Goal: Obtain resource: Download file/media

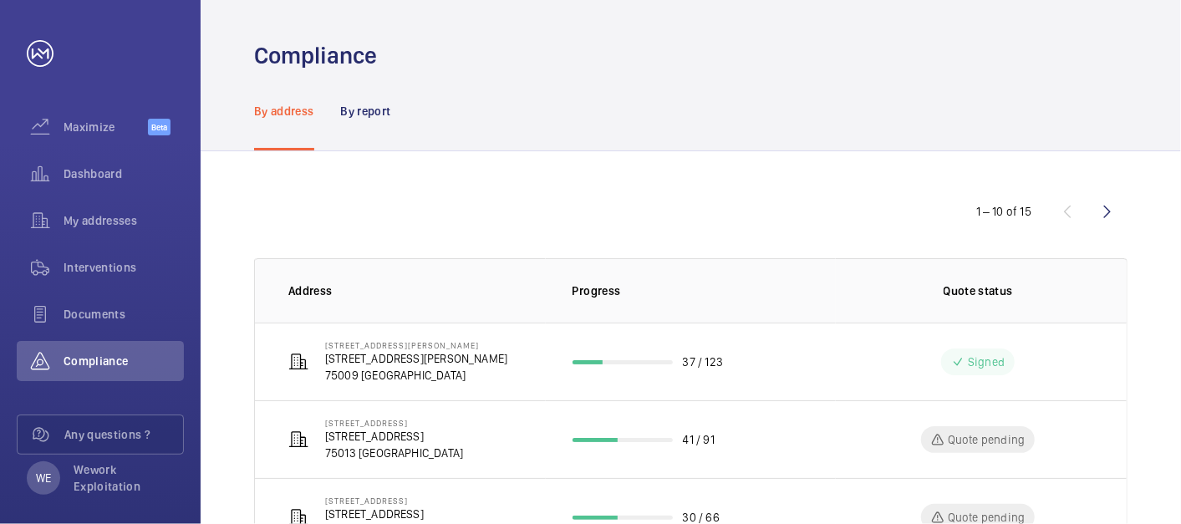
scroll to position [155, 0]
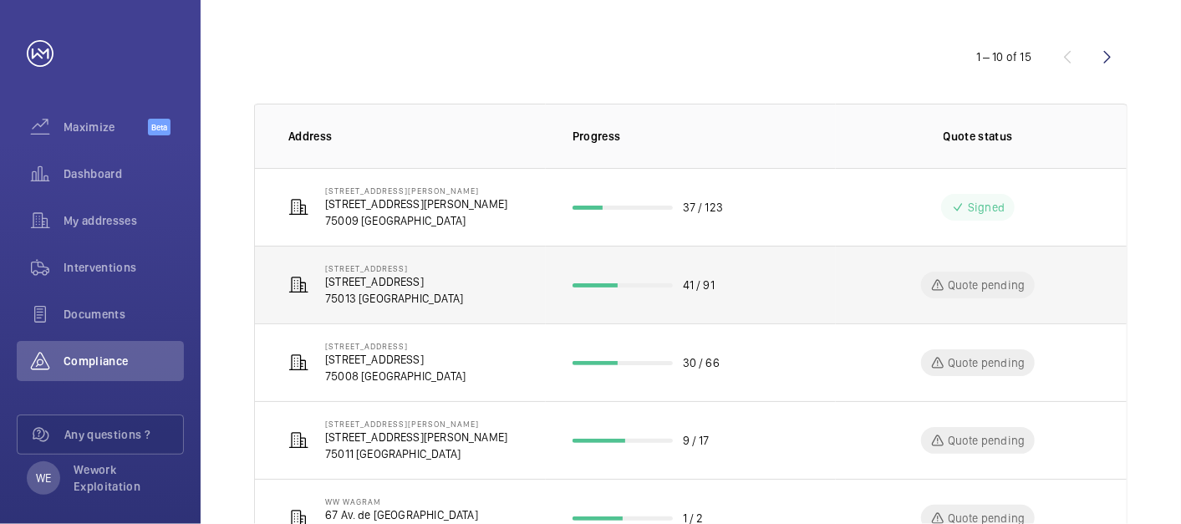
click at [430, 284] on p "[STREET_ADDRESS]" at bounding box center [394, 281] width 138 height 17
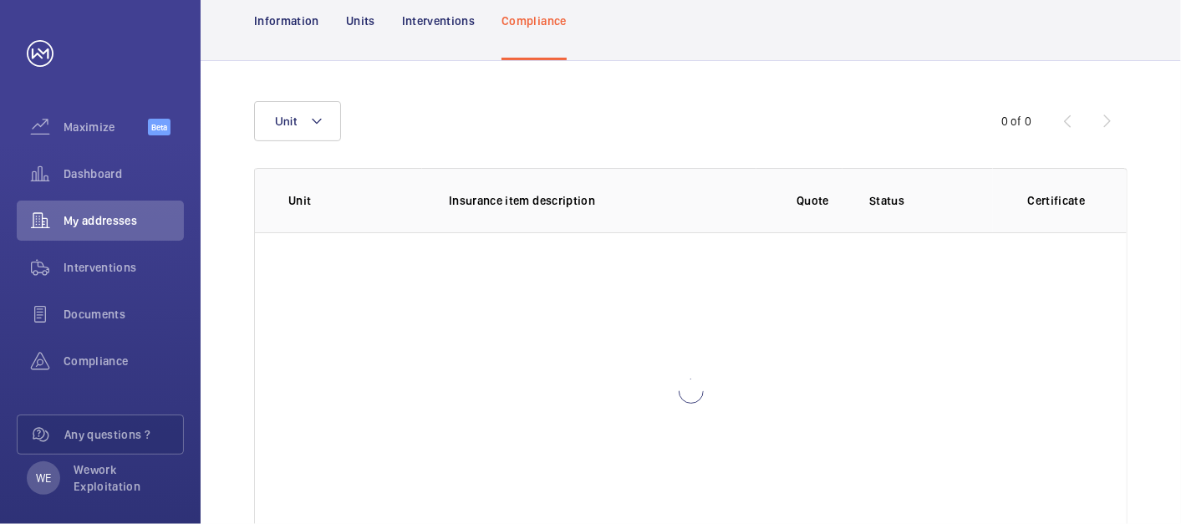
scroll to position [219, 0]
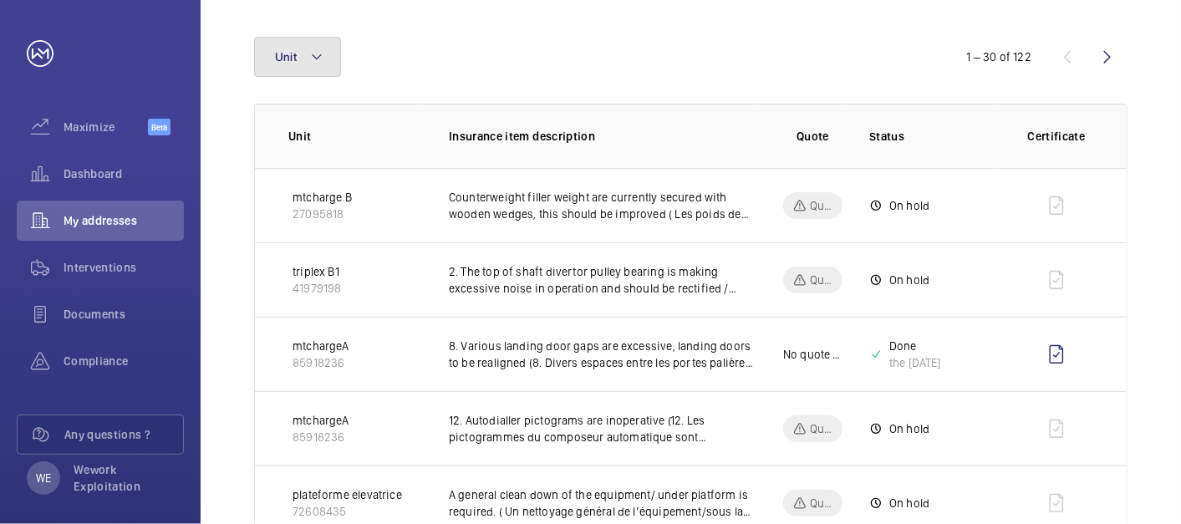
click at [321, 65] on mat-icon at bounding box center [316, 57] width 13 height 20
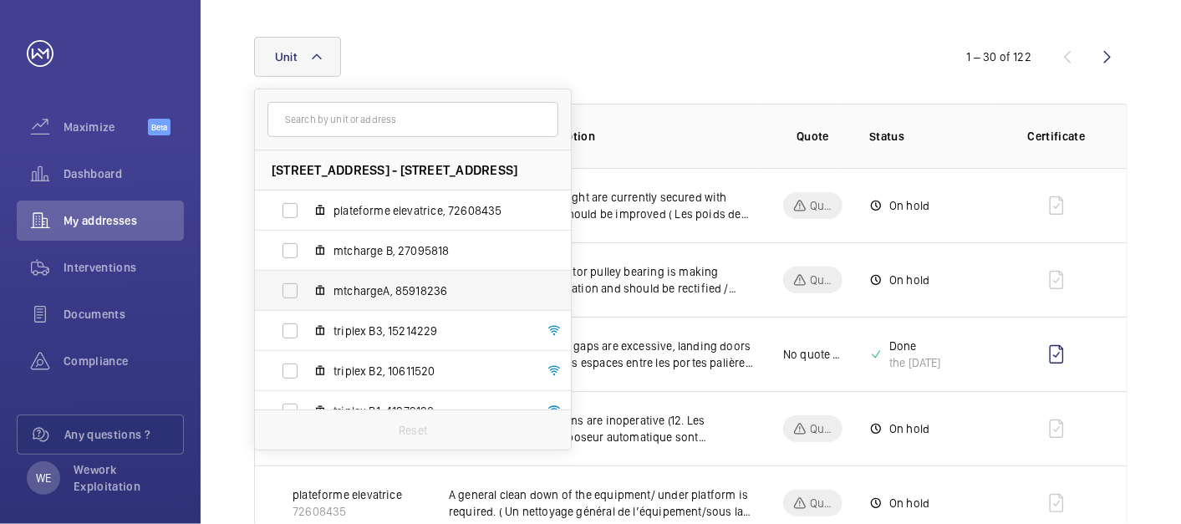
click at [399, 288] on span "mtchargeA, 85918236" at bounding box center [430, 290] width 194 height 17
click at [307, 288] on input "mtchargeA, 85918236" at bounding box center [289, 290] width 33 height 33
checkbox input "true"
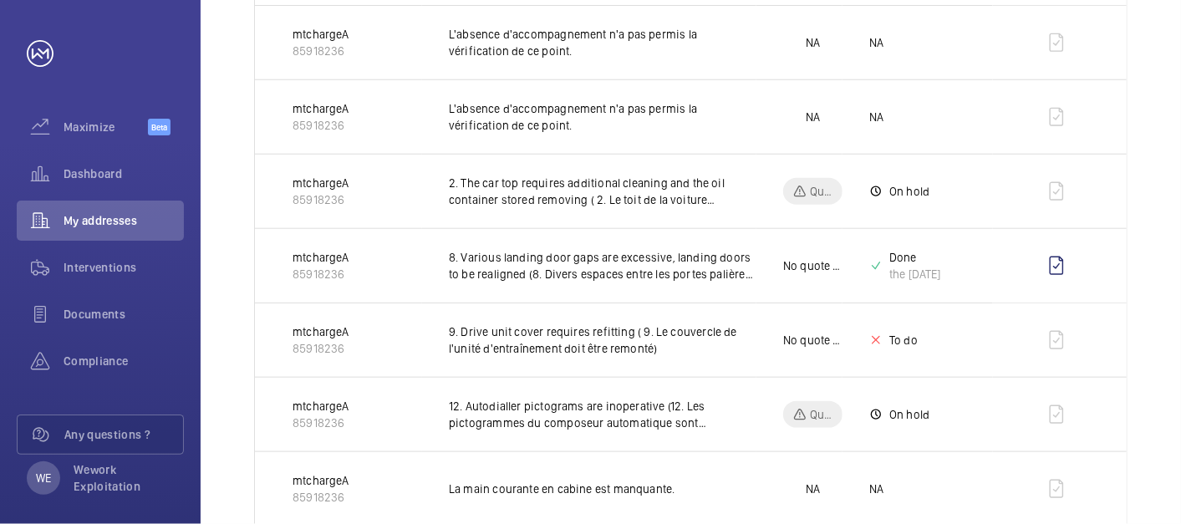
scroll to position [928, 0]
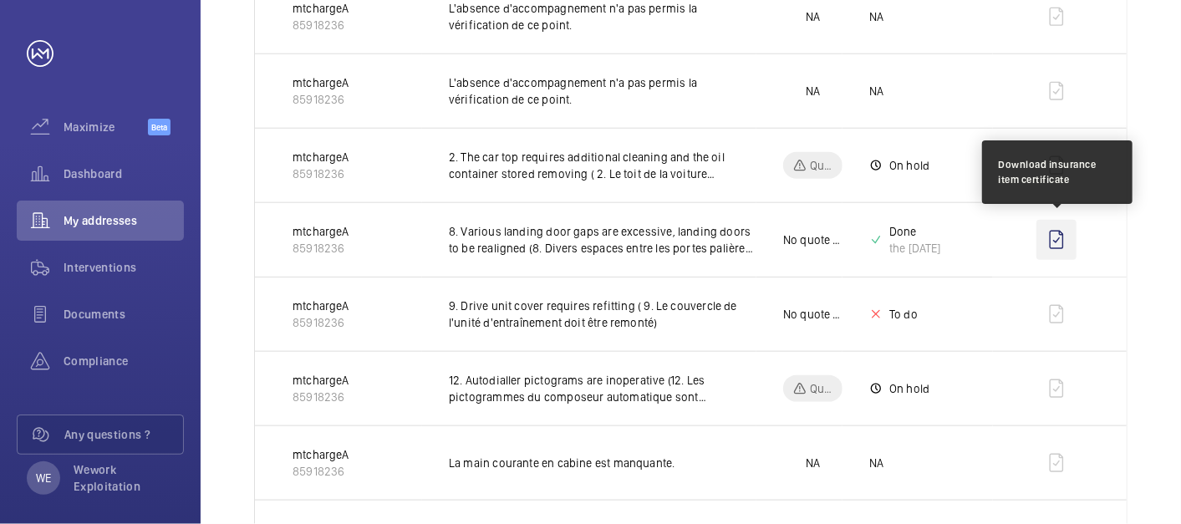
click at [1054, 236] on wm-front-icon-button at bounding box center [1056, 240] width 40 height 40
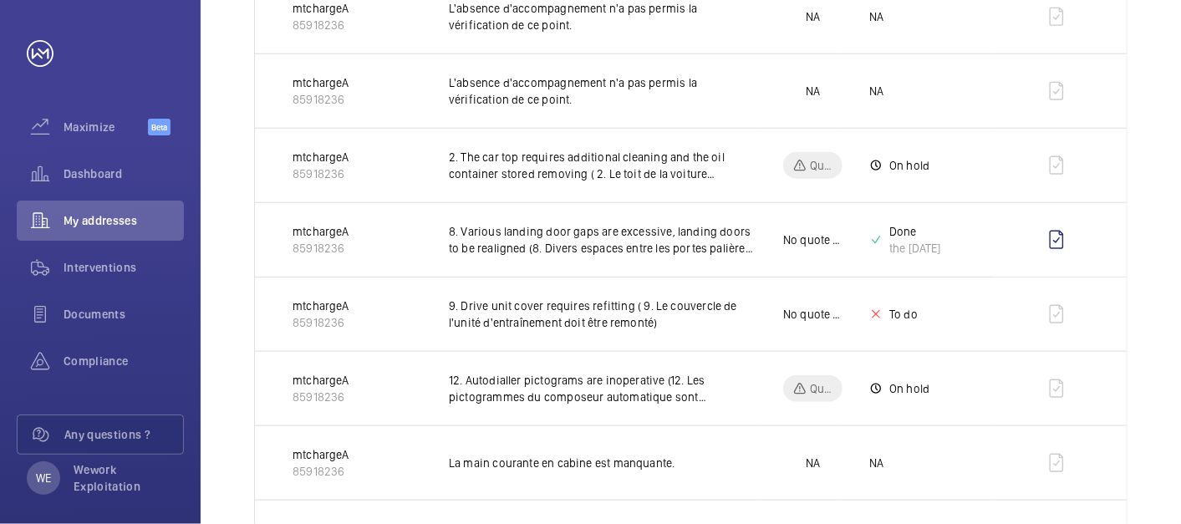
click at [1169, 77] on div "Unit 1 1 – 26 of 26 Unit Insurance item description Quote Status Certificate mt…" at bounding box center [691, 360] width 980 height 2146
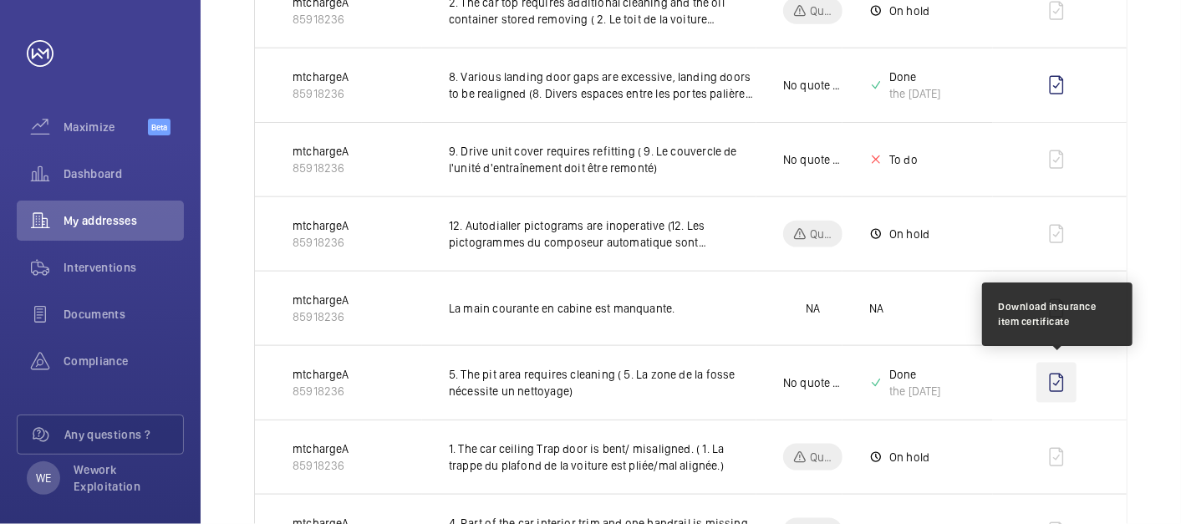
click at [1059, 371] on wm-front-icon-button at bounding box center [1056, 383] width 40 height 40
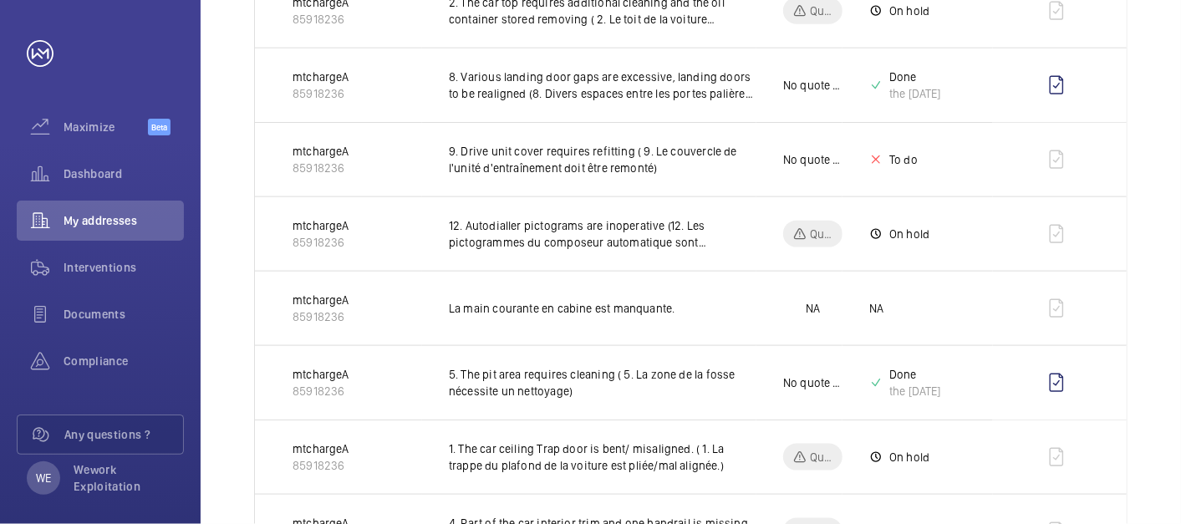
click at [1160, 178] on div "Unit 1 1 – 26 of 26 Unit Insurance item description Quote Status Certificate mt…" at bounding box center [691, 206] width 980 height 2146
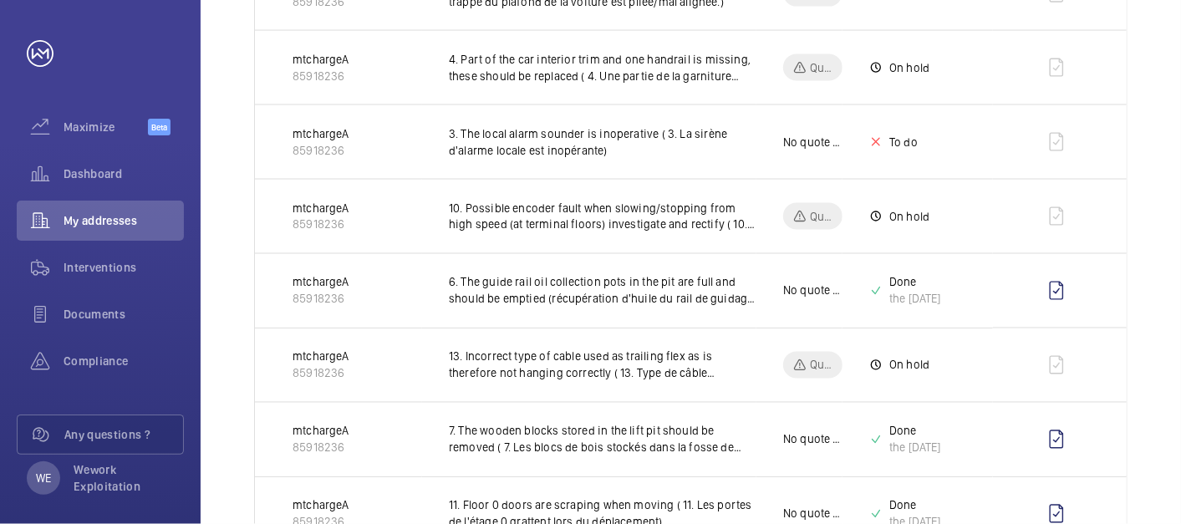
scroll to position [1702, 0]
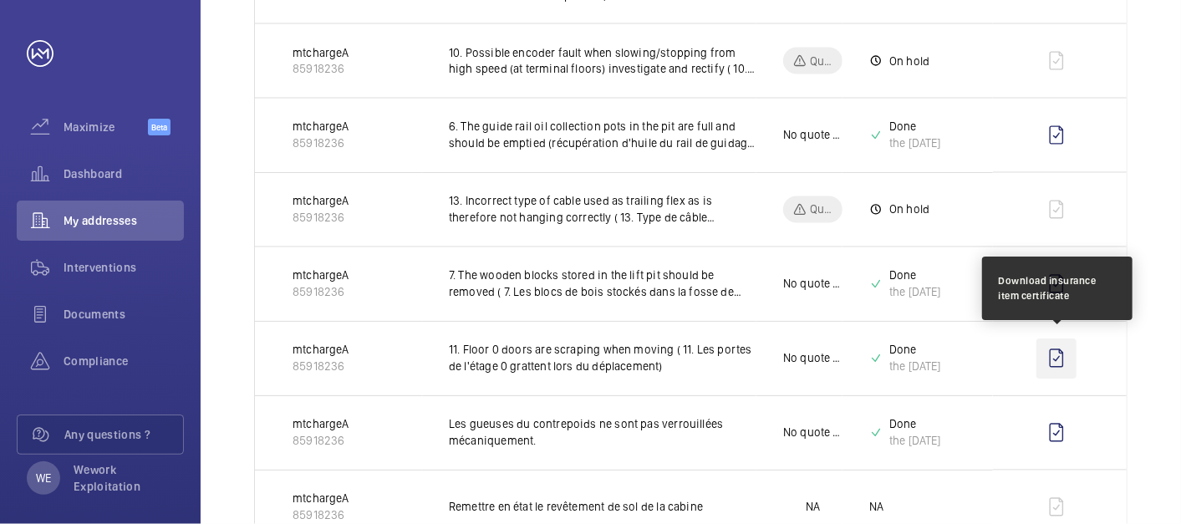
click at [1055, 349] on wm-front-icon-button at bounding box center [1056, 358] width 40 height 40
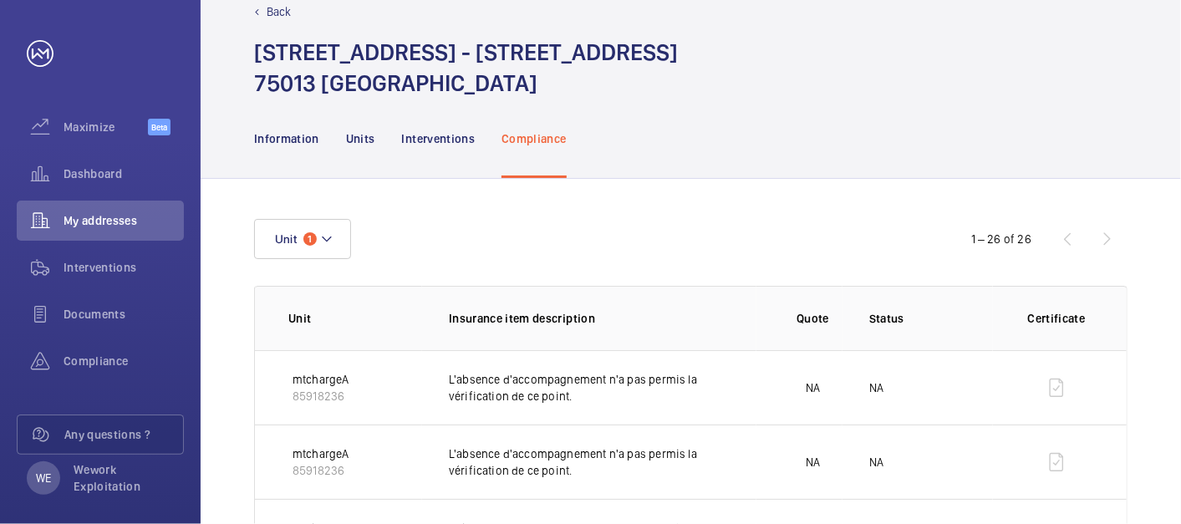
scroll to position [0, 0]
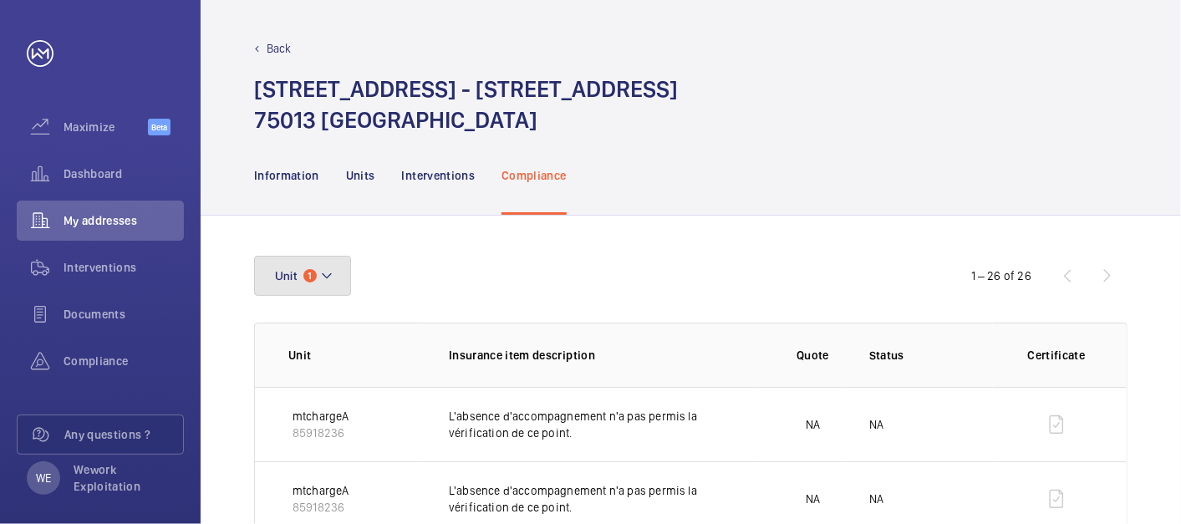
click at [338, 283] on button "Unit 1" at bounding box center [302, 276] width 97 height 40
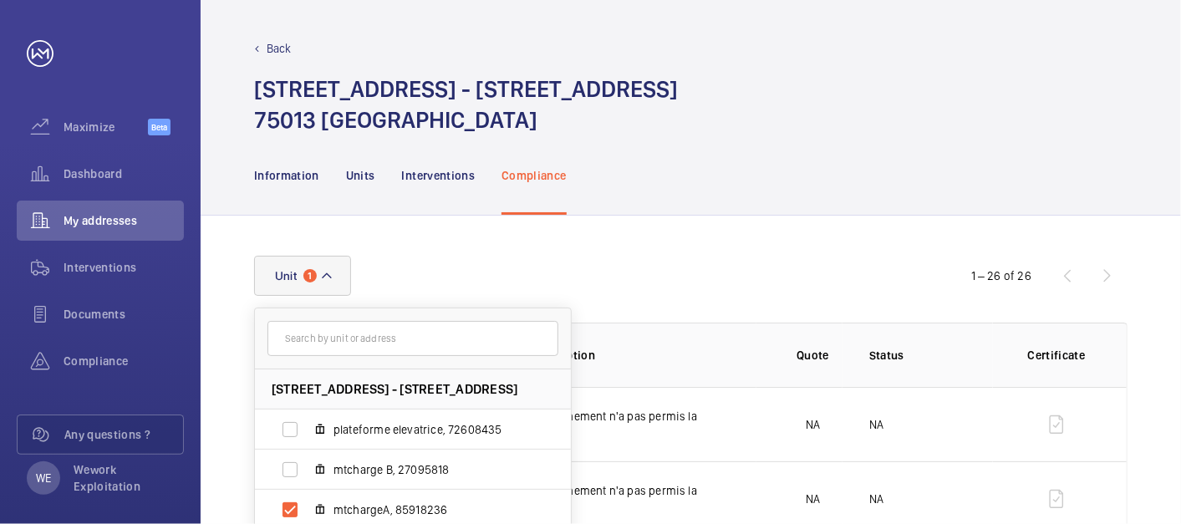
scroll to position [155, 0]
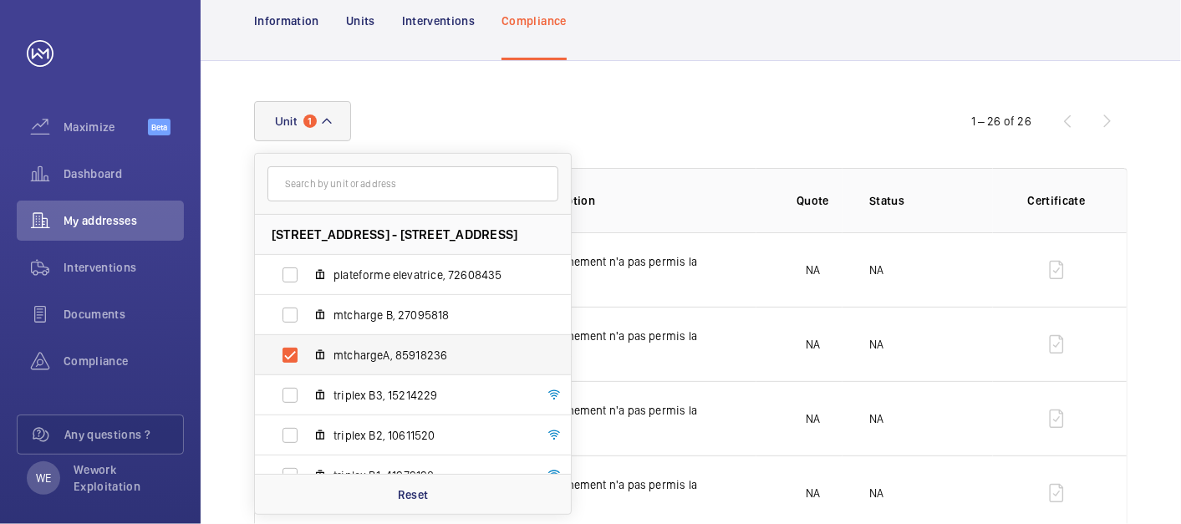
click at [359, 351] on span "mtchargeA, 85918236" at bounding box center [430, 355] width 194 height 17
click at [307, 351] on input "mtchargeA, 85918236" at bounding box center [289, 354] width 33 height 33
checkbox input "false"
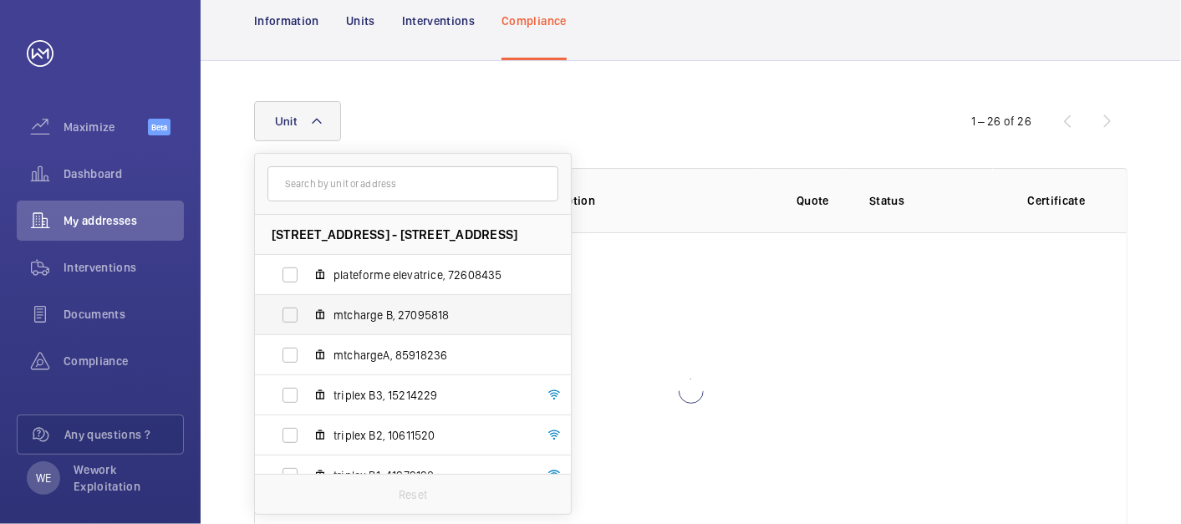
click at [388, 321] on span "mtcharge B, 27095818" at bounding box center [430, 315] width 194 height 17
click at [307, 321] on input "mtcharge B, 27095818" at bounding box center [289, 314] width 33 height 33
checkbox input "true"
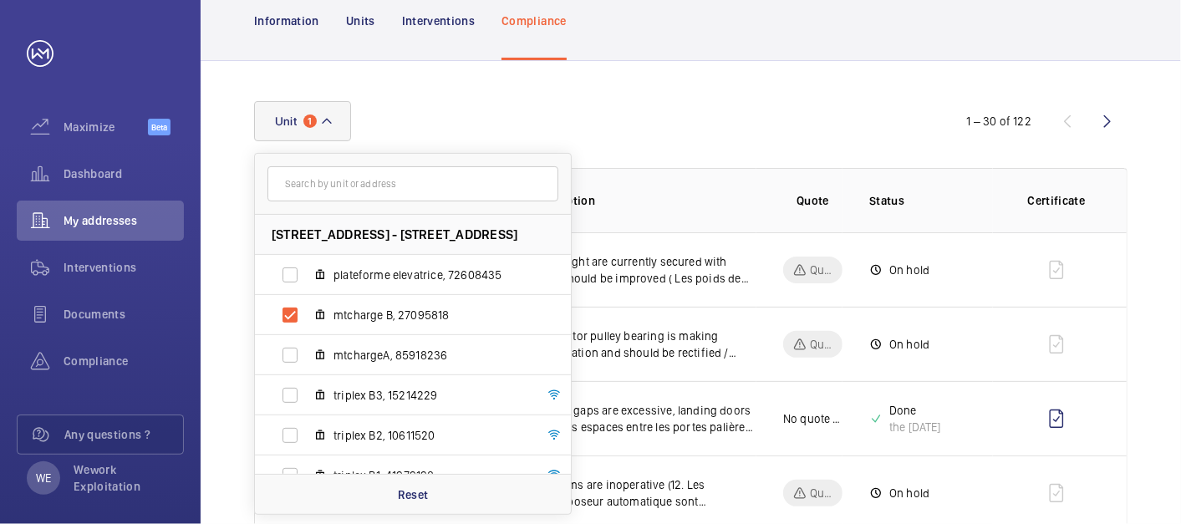
click at [723, 108] on div "Unit [STREET_ADDRESS] - [STREET_ADDRESS] plateforme elevatrice, 72608435 mtchar…" at bounding box center [590, 121] width 673 height 40
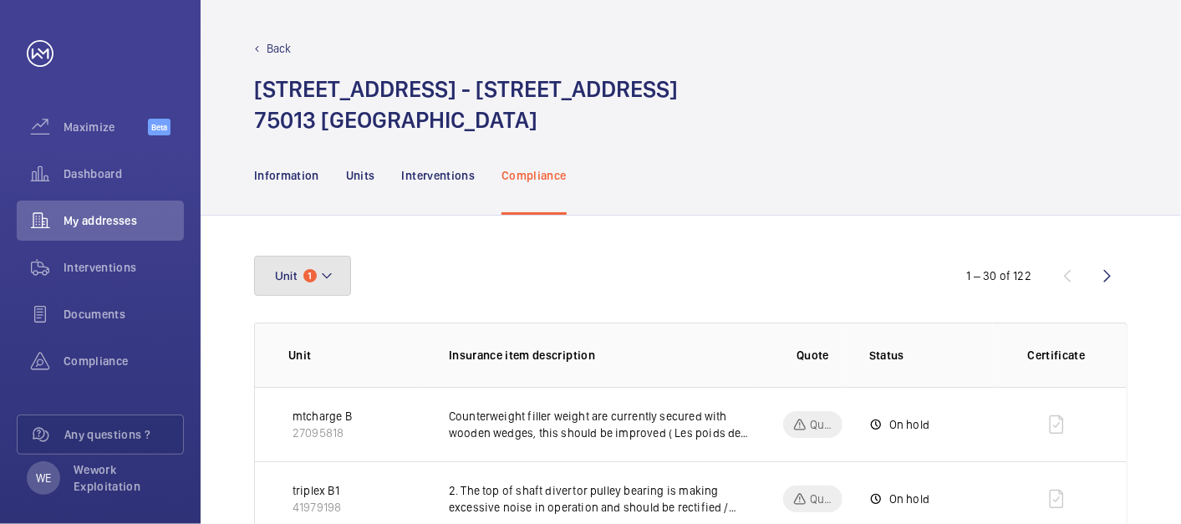
drag, startPoint x: 340, startPoint y: 278, endPoint x: 360, endPoint y: 277, distance: 20.1
click at [339, 278] on button "Unit 1" at bounding box center [302, 276] width 97 height 40
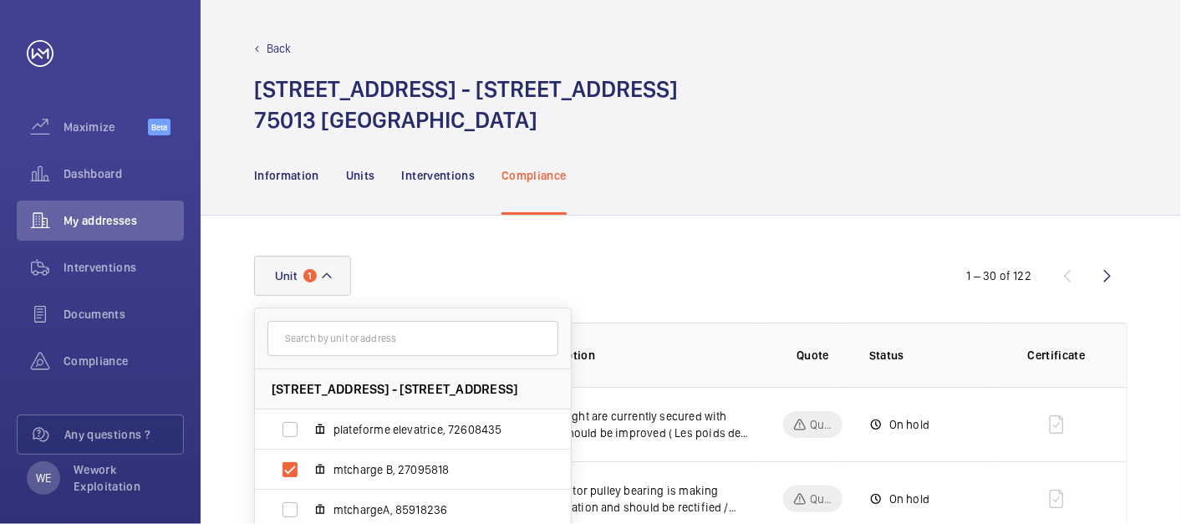
scroll to position [309, 0]
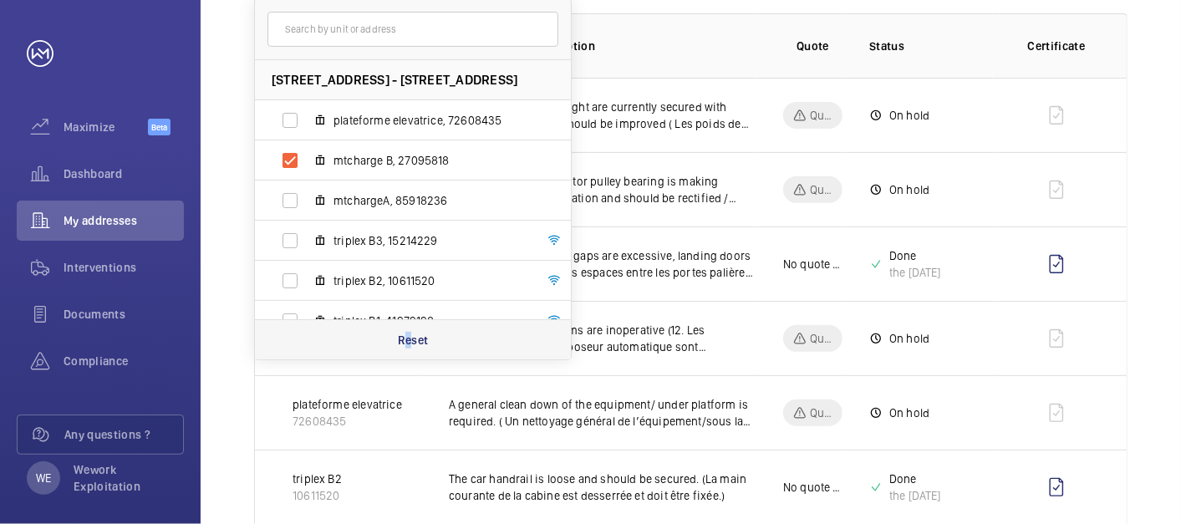
click at [409, 328] on div "Reset" at bounding box center [413, 339] width 316 height 40
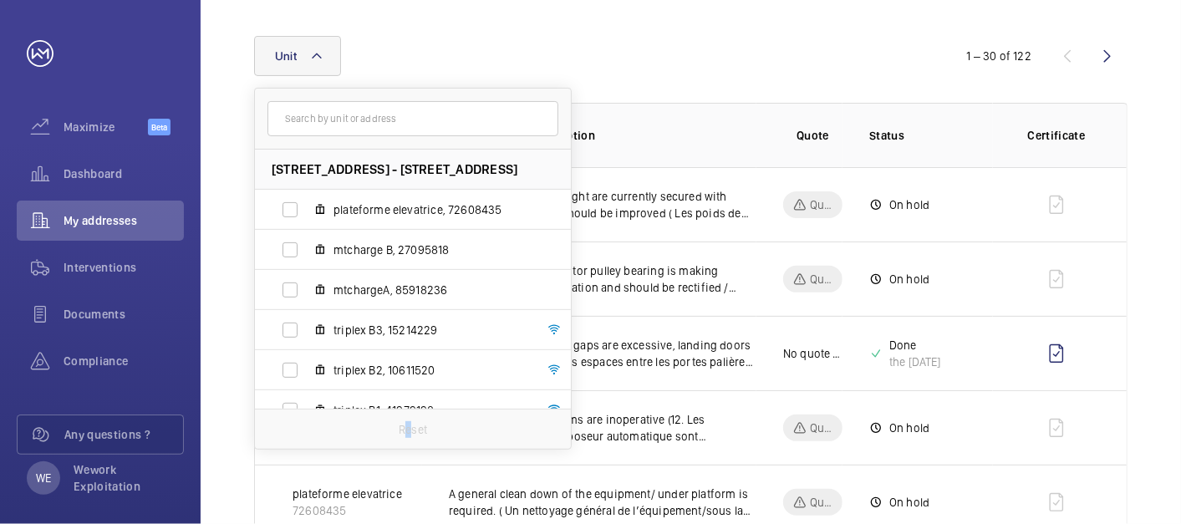
scroll to position [309, 0]
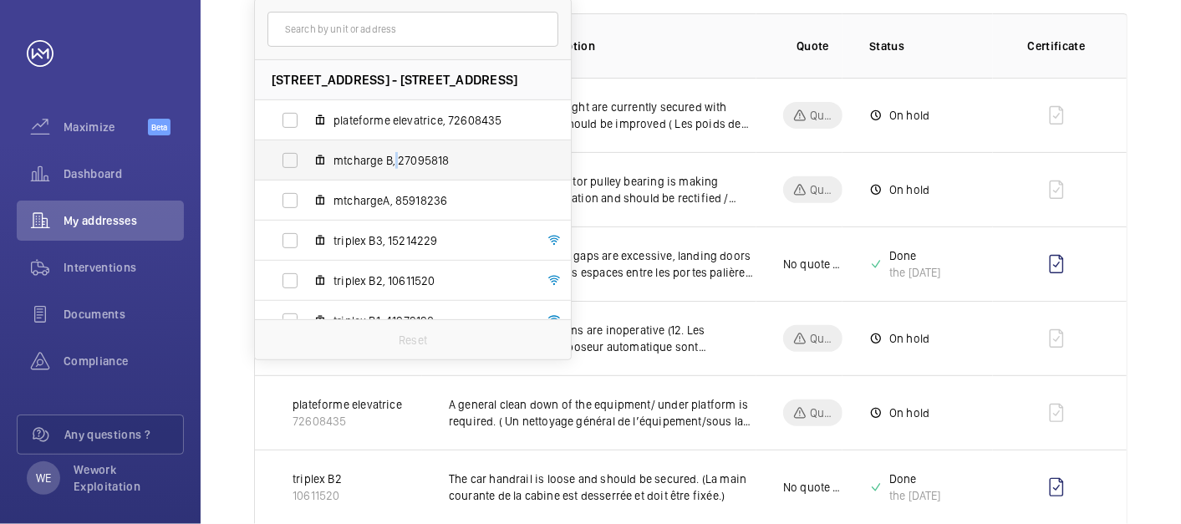
drag, startPoint x: 409, startPoint y: 328, endPoint x: 397, endPoint y: 151, distance: 177.5
click at [397, 152] on span "mtcharge B, 27095818" at bounding box center [430, 160] width 194 height 17
click at [290, 160] on label "mtcharge B, 27095818" at bounding box center [399, 160] width 289 height 40
click at [290, 160] on input "mtcharge B, 27095818" at bounding box center [289, 160] width 33 height 33
checkbox input "true"
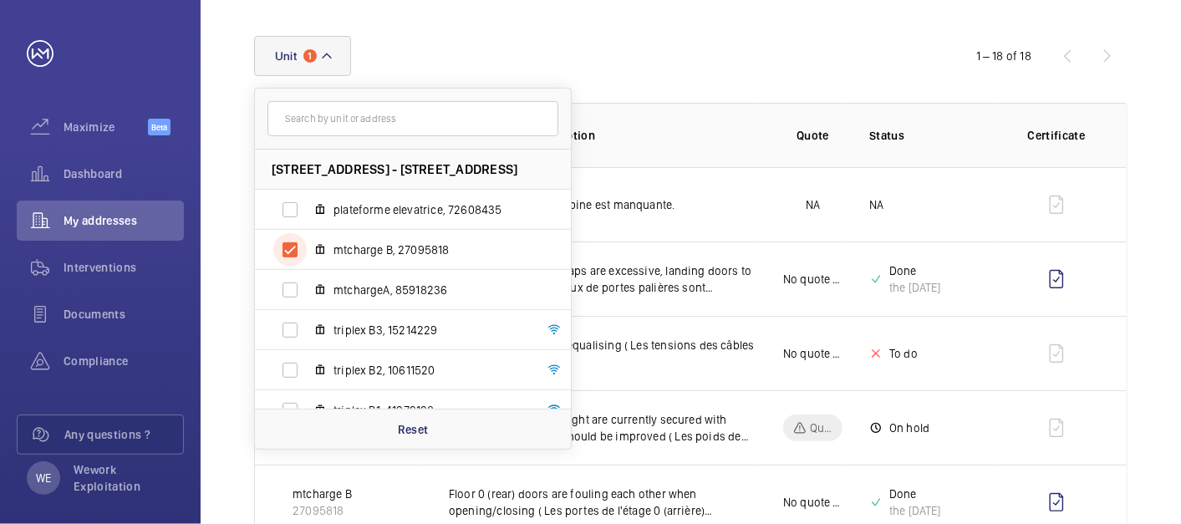
scroll to position [309, 0]
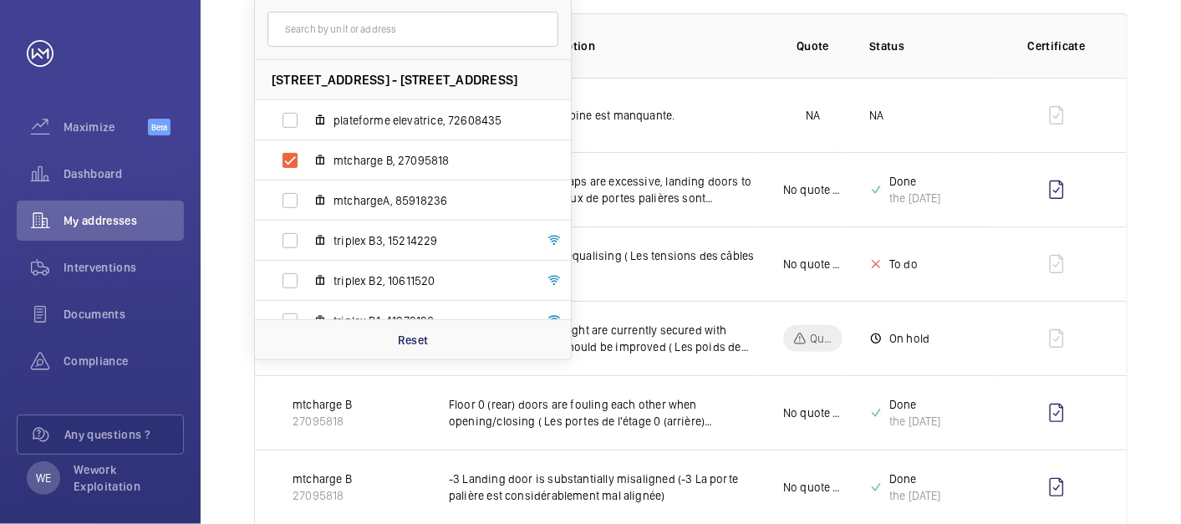
click at [749, 33] on th "Insurance item description" at bounding box center [589, 45] width 334 height 64
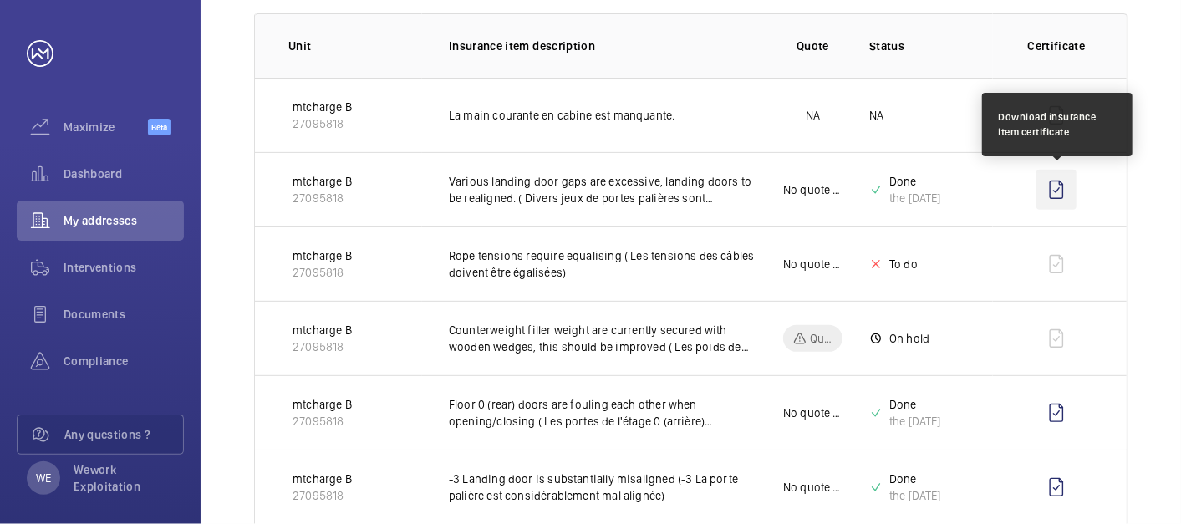
click at [1058, 189] on wm-front-icon-button at bounding box center [1056, 190] width 40 height 40
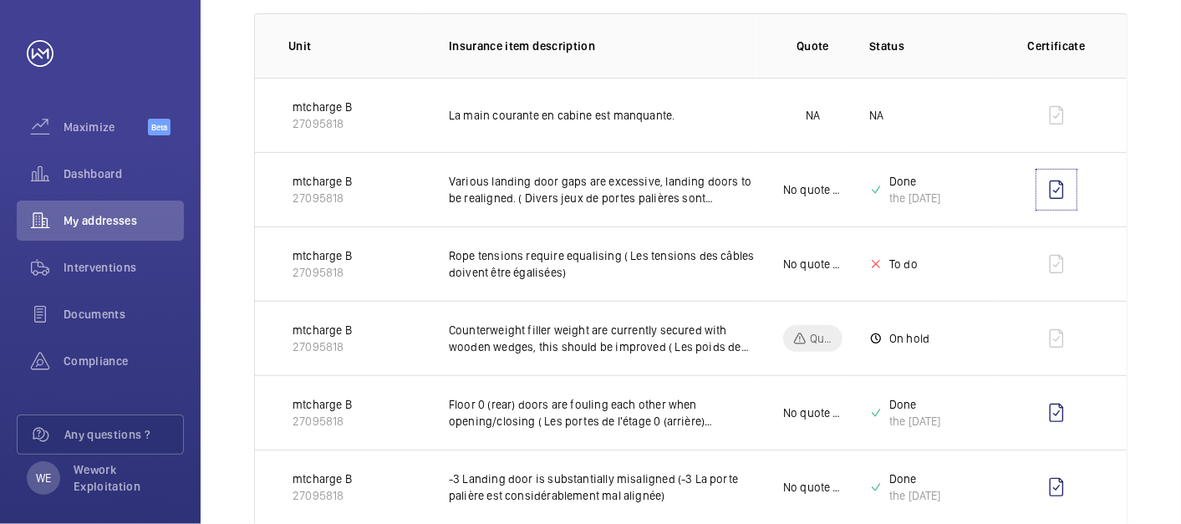
scroll to position [464, 0]
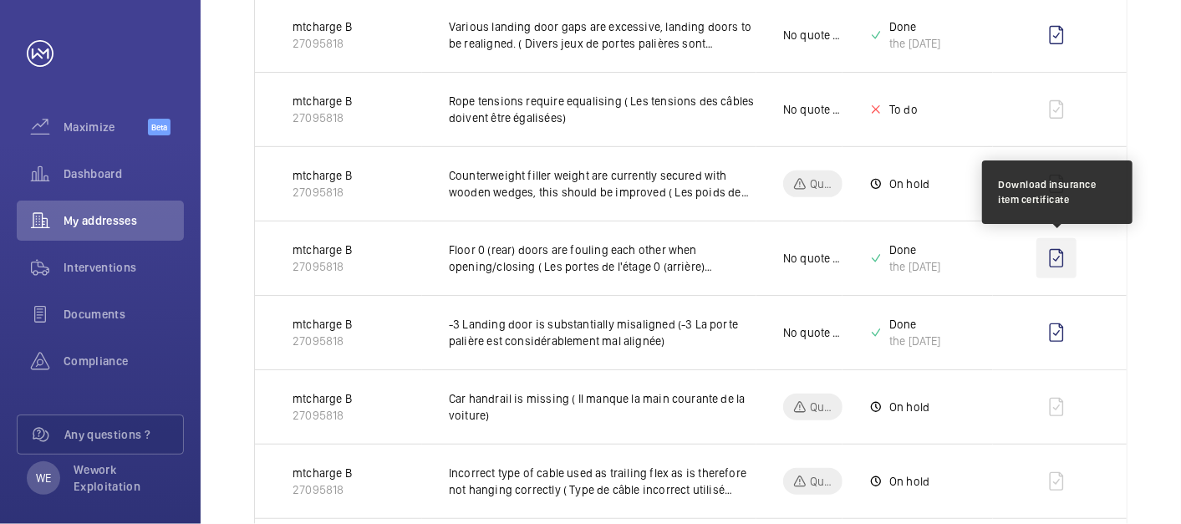
click at [1059, 255] on wm-front-icon-button at bounding box center [1056, 258] width 40 height 40
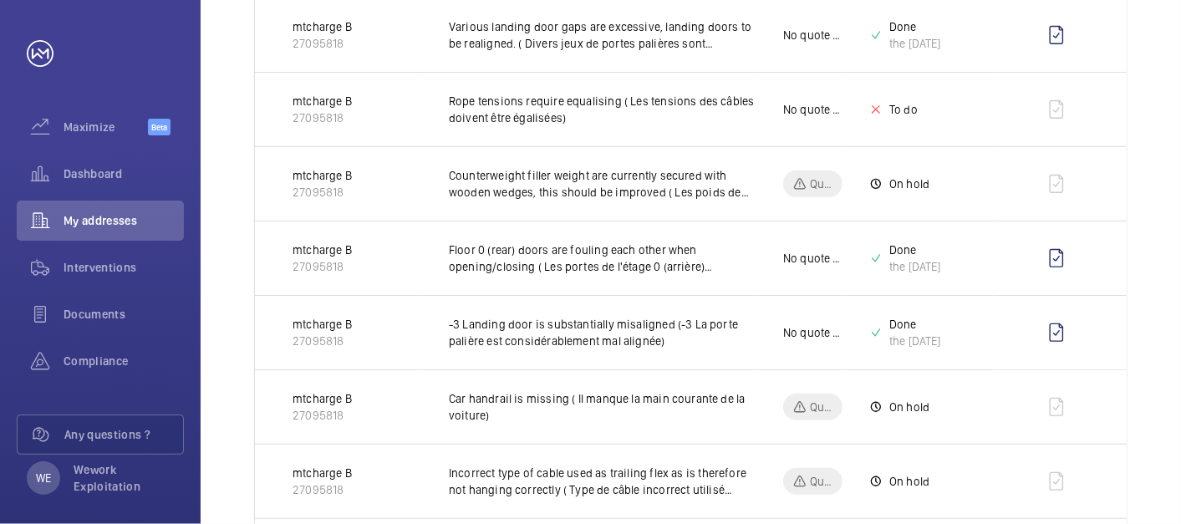
click at [1148, 176] on div "Unit 1 1 – 18 of 18 Unit Insurance item description Quote Status Certificate mt…" at bounding box center [691, 527] width 980 height 1551
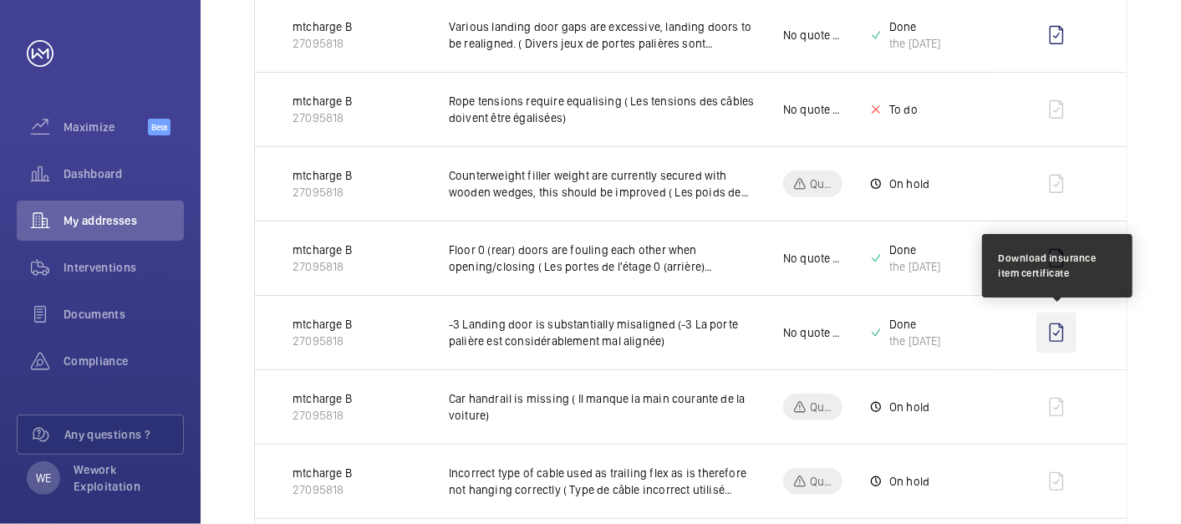
click at [1059, 333] on wm-front-icon-button at bounding box center [1056, 332] width 40 height 40
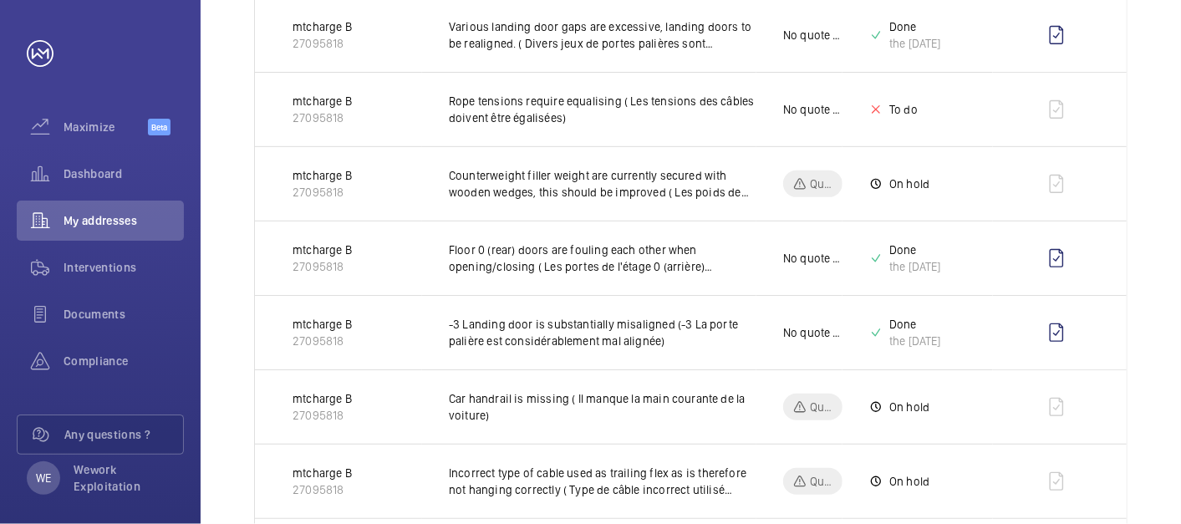
click at [1120, 94] on td at bounding box center [1060, 109] width 134 height 74
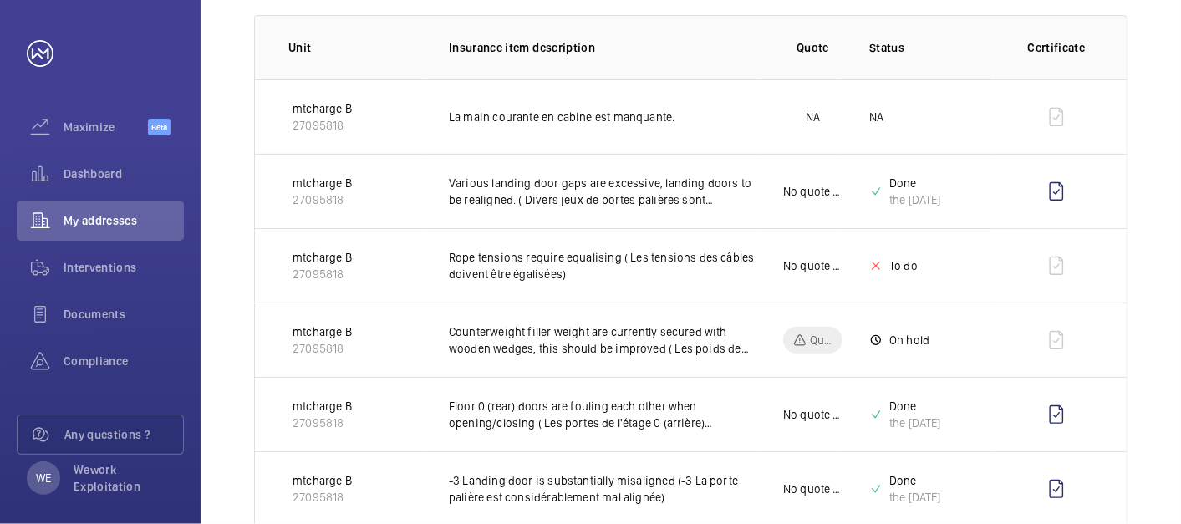
scroll to position [0, 0]
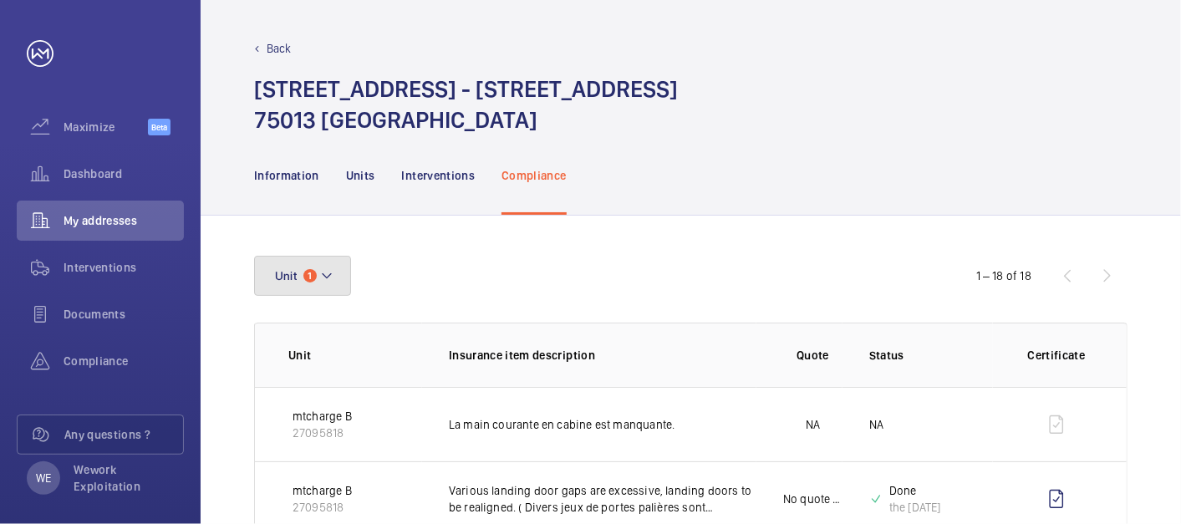
click at [343, 268] on button "Unit 1" at bounding box center [302, 276] width 97 height 40
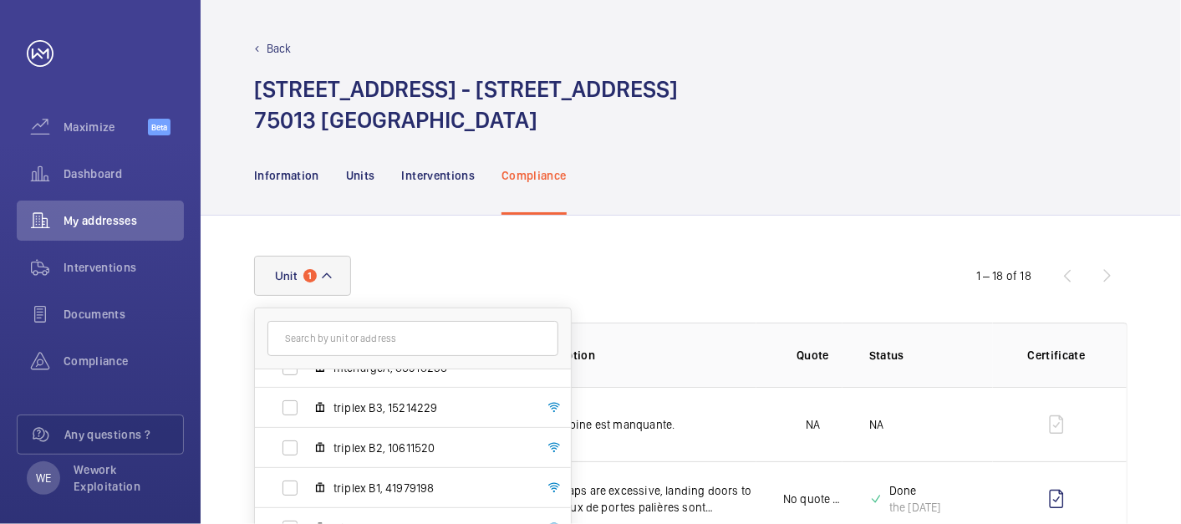
scroll to position [142, 0]
click at [496, 312] on form at bounding box center [413, 338] width 316 height 61
click at [470, 262] on div "Unit [STREET_ADDRESS] - [STREET_ADDRESS] plateforme elevatrice, 72608435 mtchar…" at bounding box center [590, 276] width 673 height 40
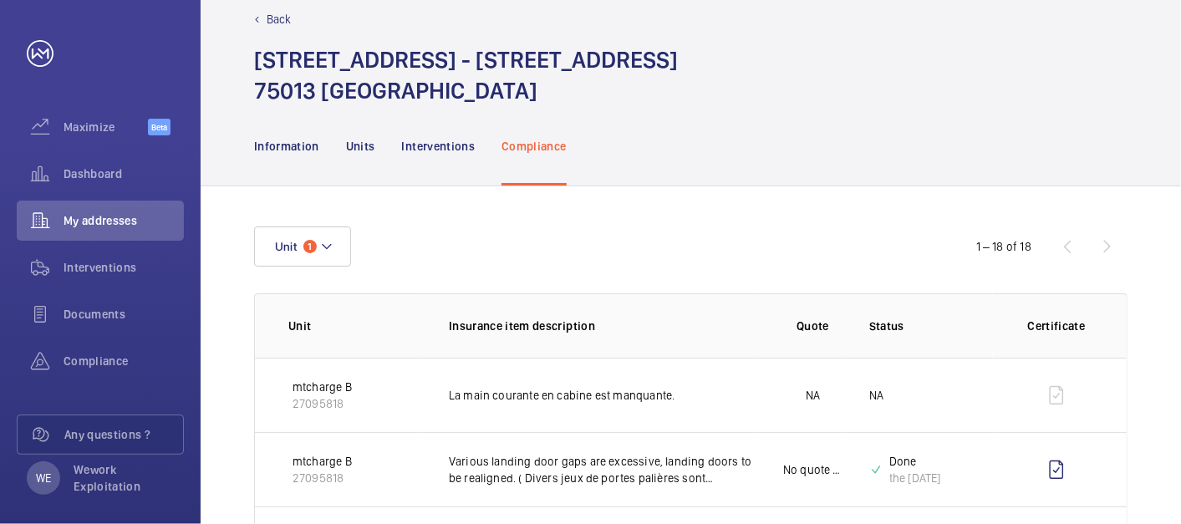
scroll to position [0, 0]
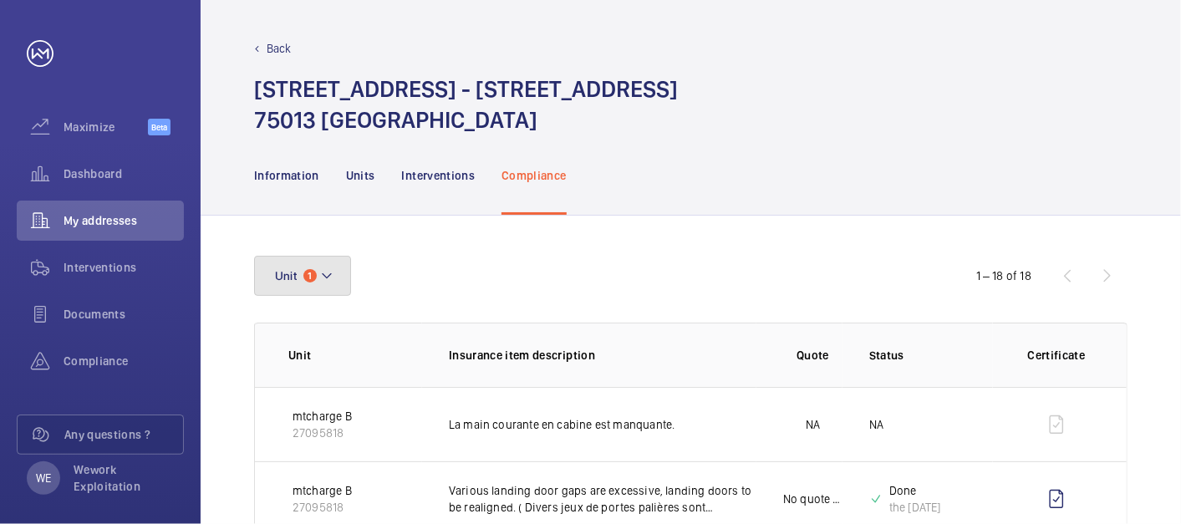
click at [342, 278] on button "Unit 1" at bounding box center [302, 276] width 97 height 40
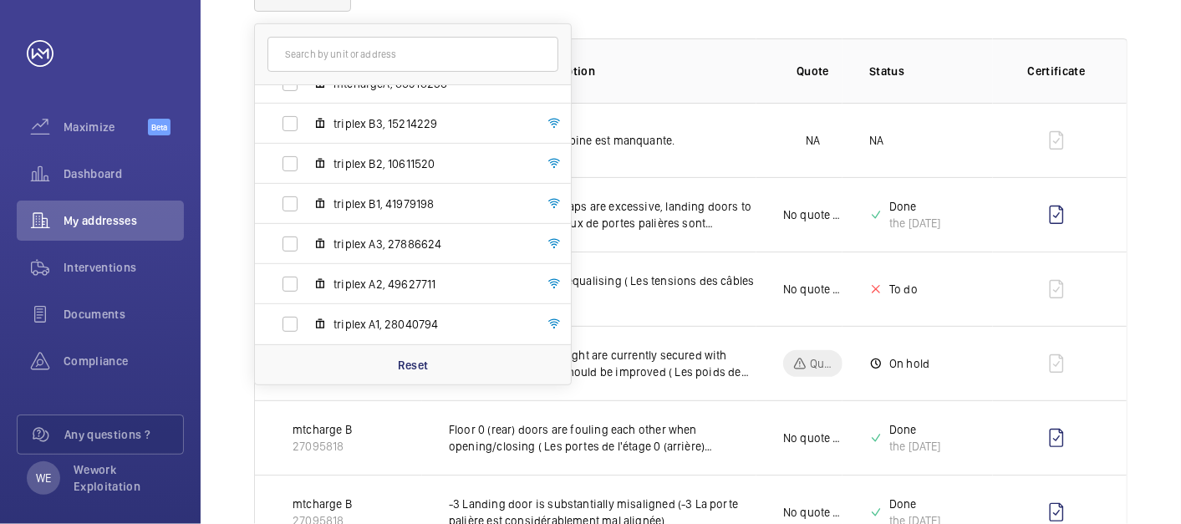
scroll to position [309, 0]
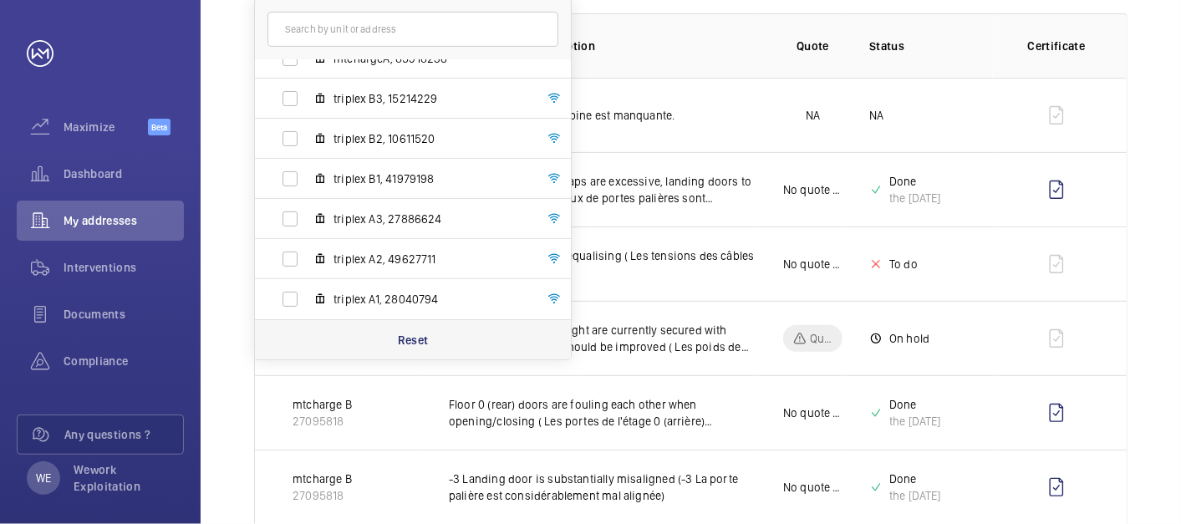
click at [419, 335] on p "Reset" at bounding box center [413, 340] width 31 height 17
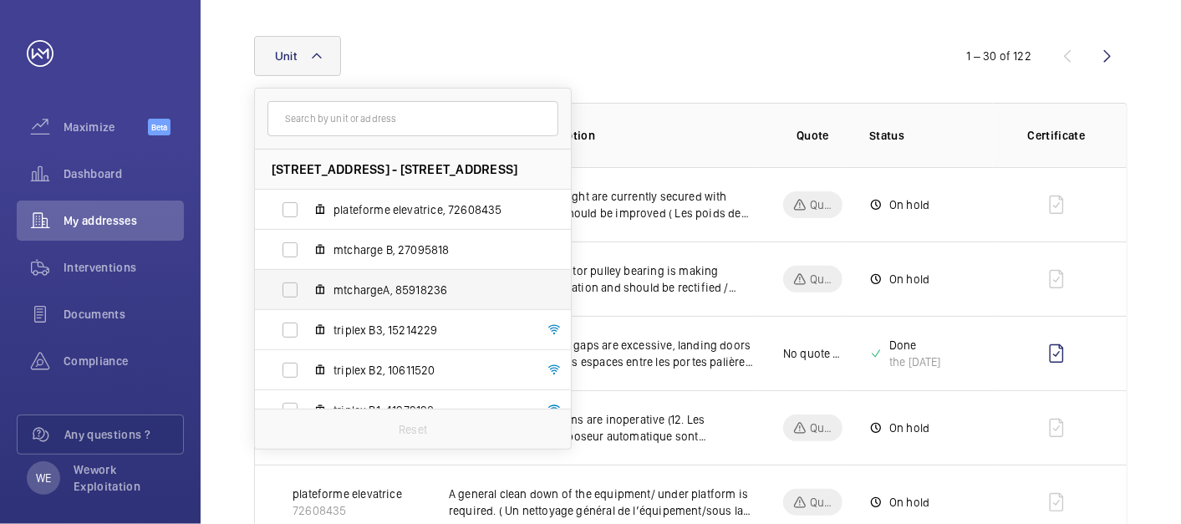
scroll to position [309, 0]
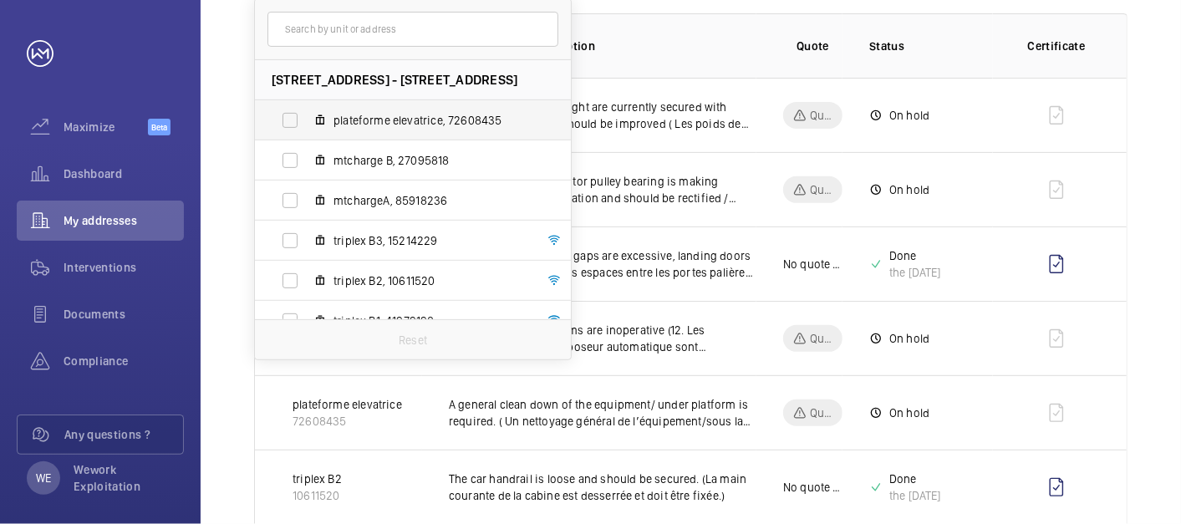
click at [293, 117] on label "plateforme elevatrice, 72608435" at bounding box center [399, 120] width 289 height 40
click at [293, 117] on input "plateforme elevatrice, 72608435" at bounding box center [289, 120] width 33 height 33
checkbox input "true"
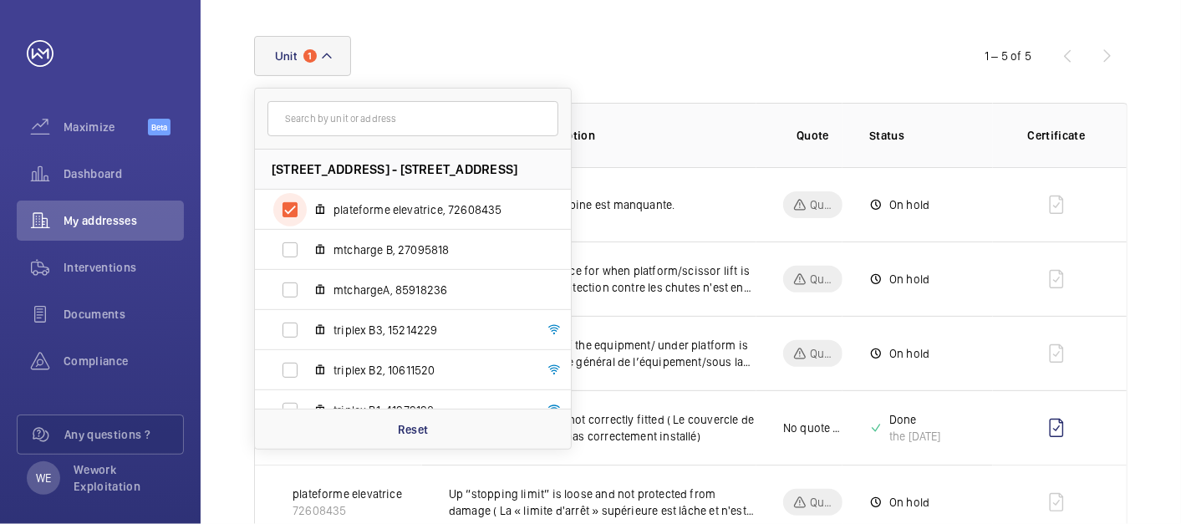
scroll to position [274, 0]
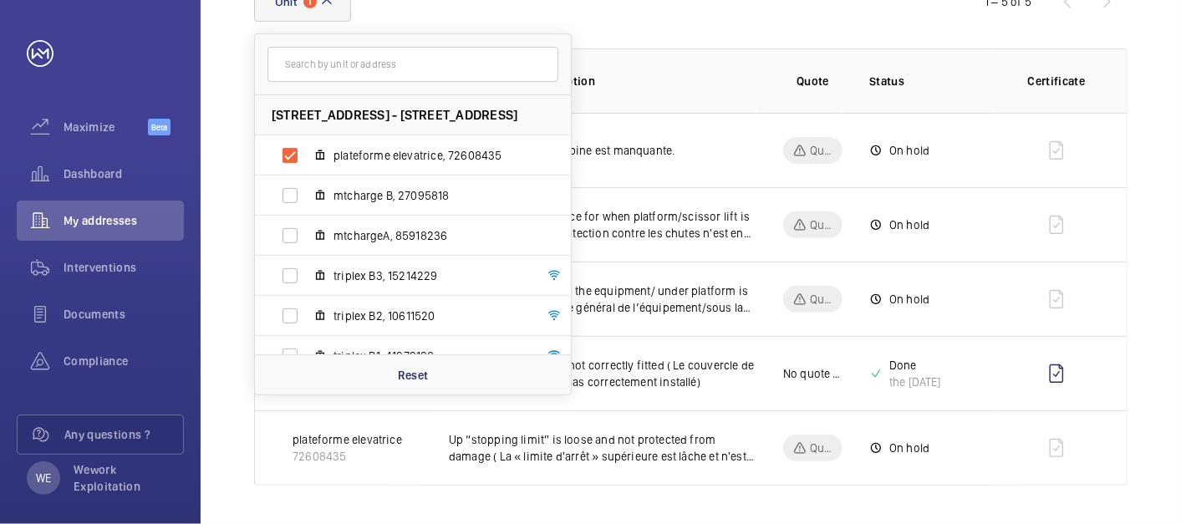
click at [807, 37] on wm-front-table "Unit [STREET_ADDRESS][GEOGRAPHIC_DATA][STREET_ADDRESS] plateforme elevatrice, 7…" at bounding box center [690, 234] width 873 height 504
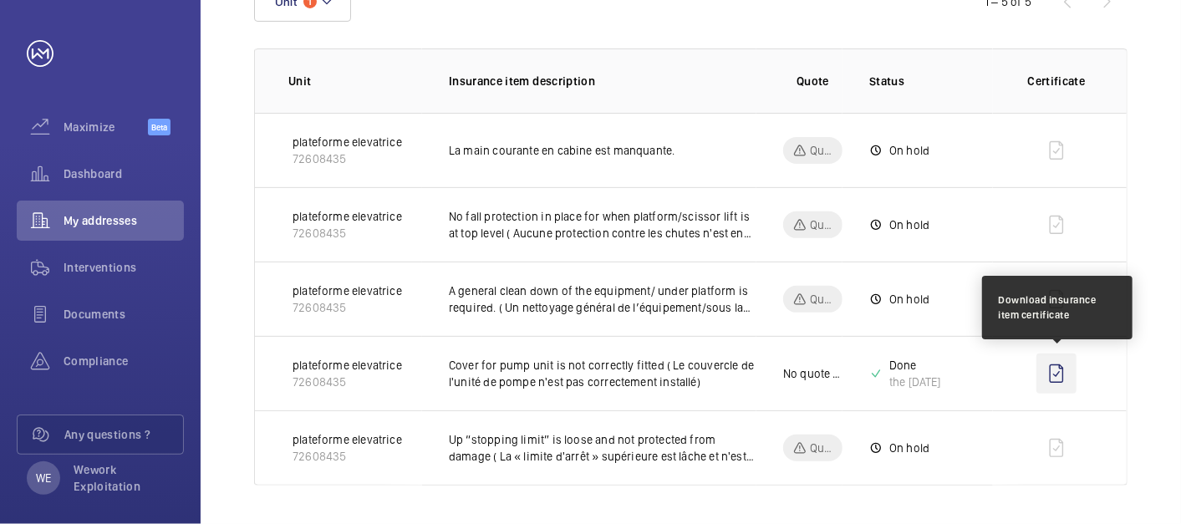
click at [1059, 367] on wm-front-icon-button at bounding box center [1056, 373] width 40 height 40
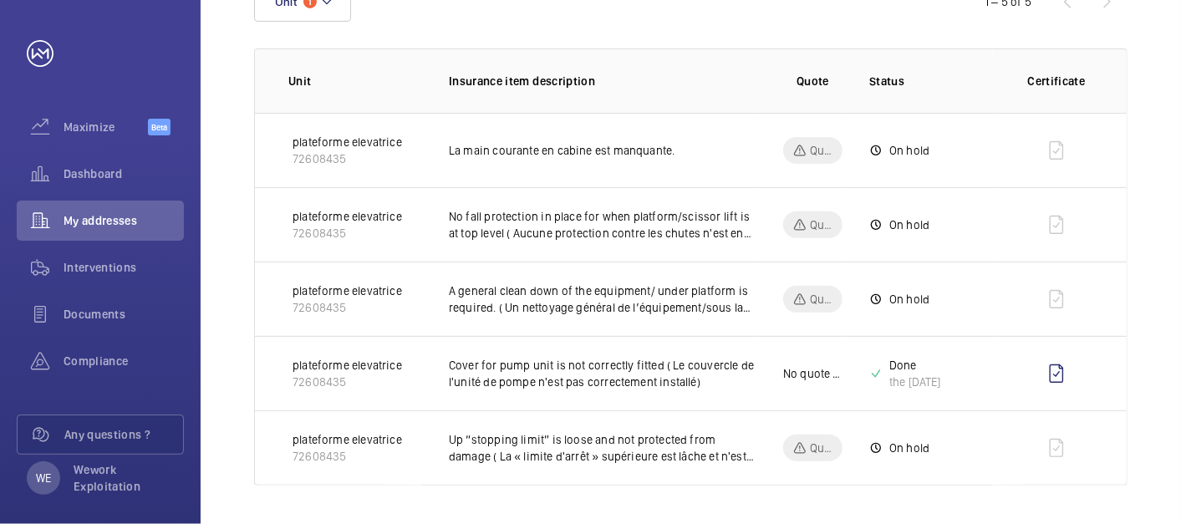
click at [1152, 116] on div "Unit 1 1 – 5 of 5 Unit Insurance item description Quote Status Certificate plat…" at bounding box center [691, 234] width 980 height 584
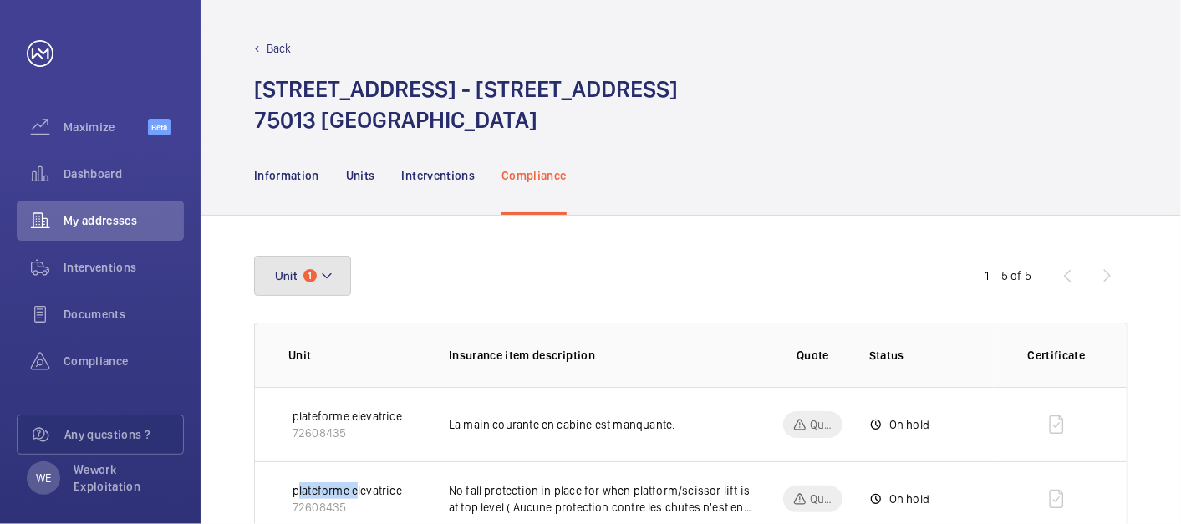
click at [346, 273] on button "Unit 1" at bounding box center [302, 276] width 97 height 40
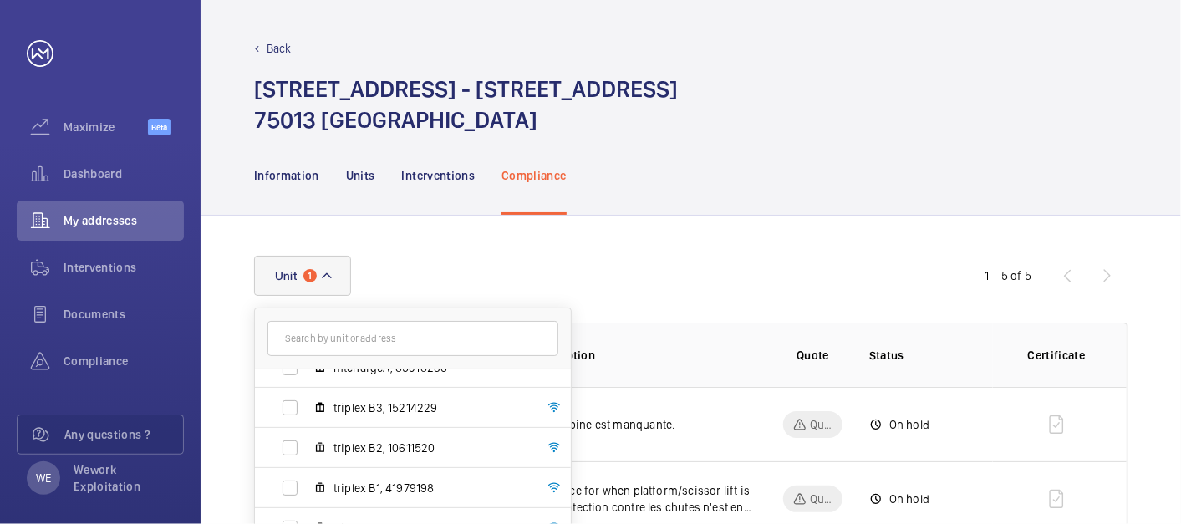
scroll to position [274, 0]
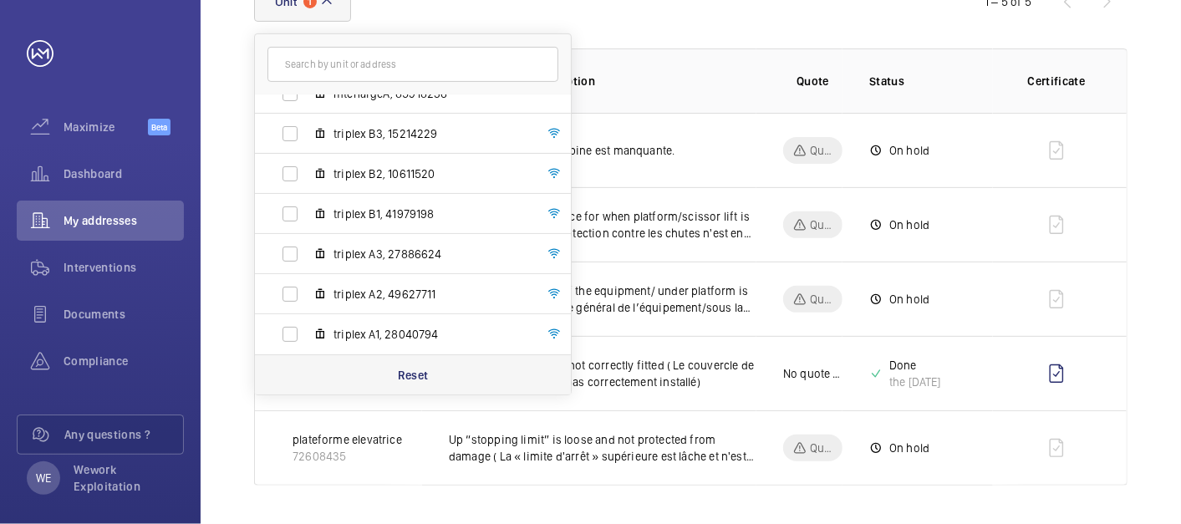
click at [400, 369] on p "Reset" at bounding box center [413, 375] width 31 height 17
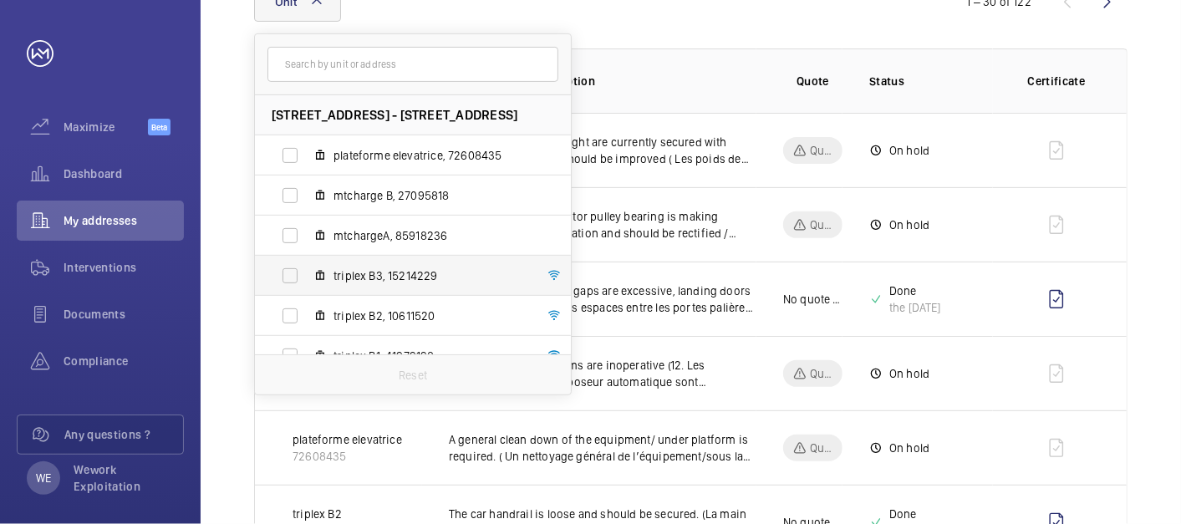
scroll to position [142, 0]
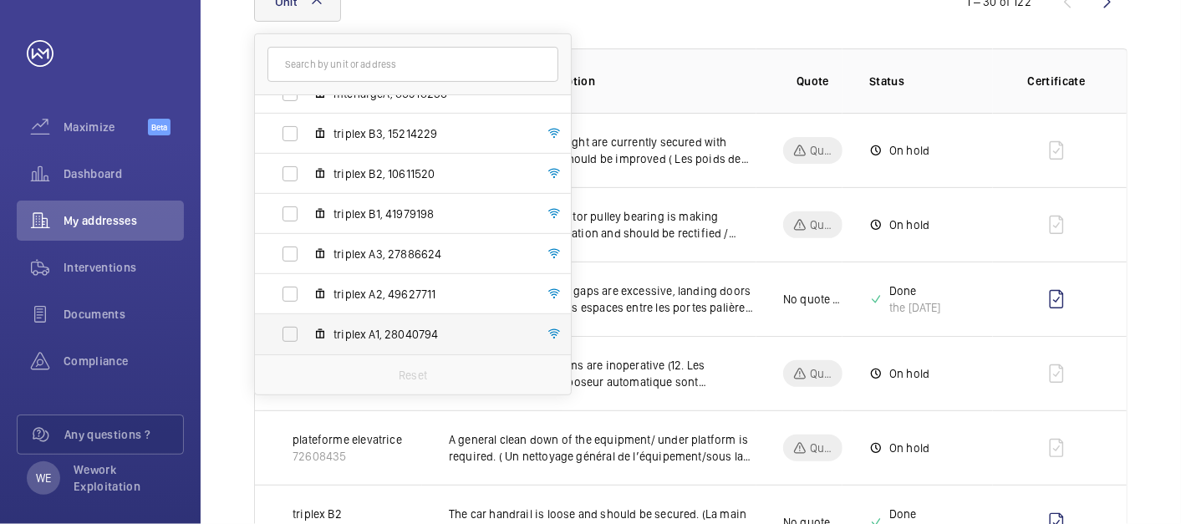
click at [290, 327] on label "triplex A1, 28040794" at bounding box center [399, 334] width 289 height 40
click at [290, 327] on input "triplex A1, 28040794" at bounding box center [289, 333] width 33 height 33
checkbox input "true"
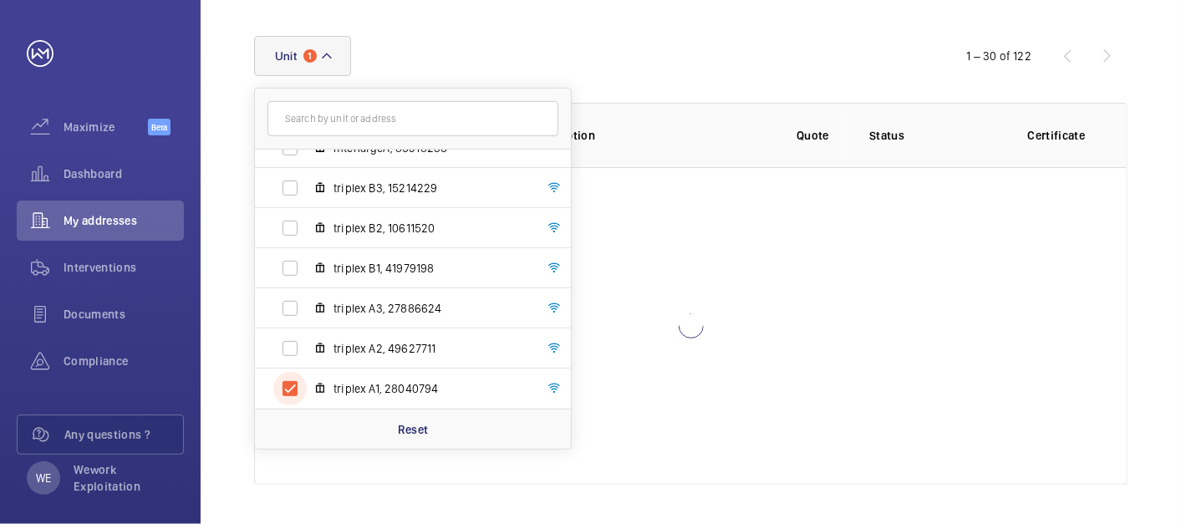
scroll to position [274, 0]
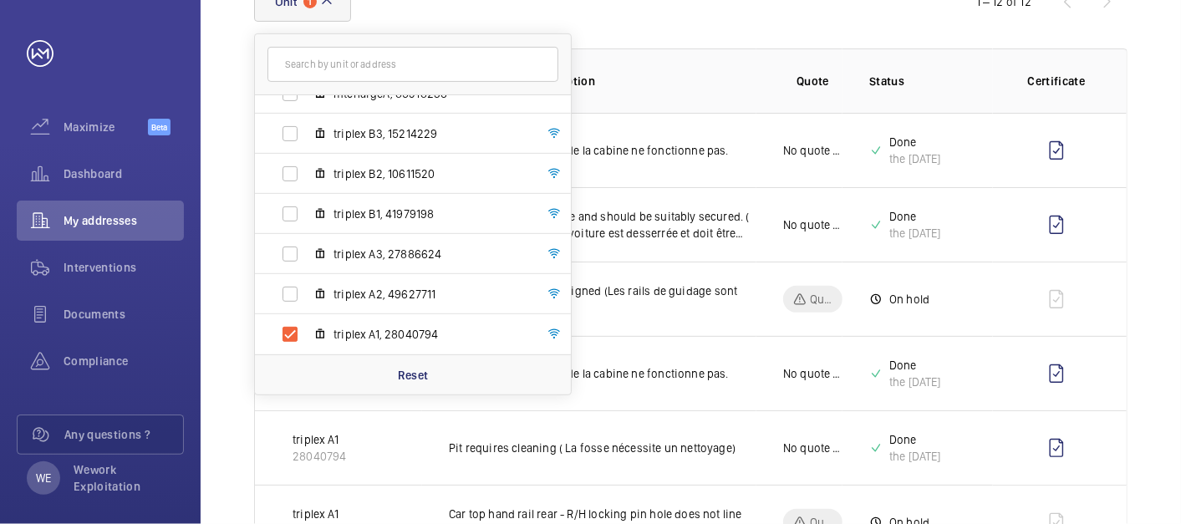
click at [1110, 202] on td at bounding box center [1060, 224] width 134 height 74
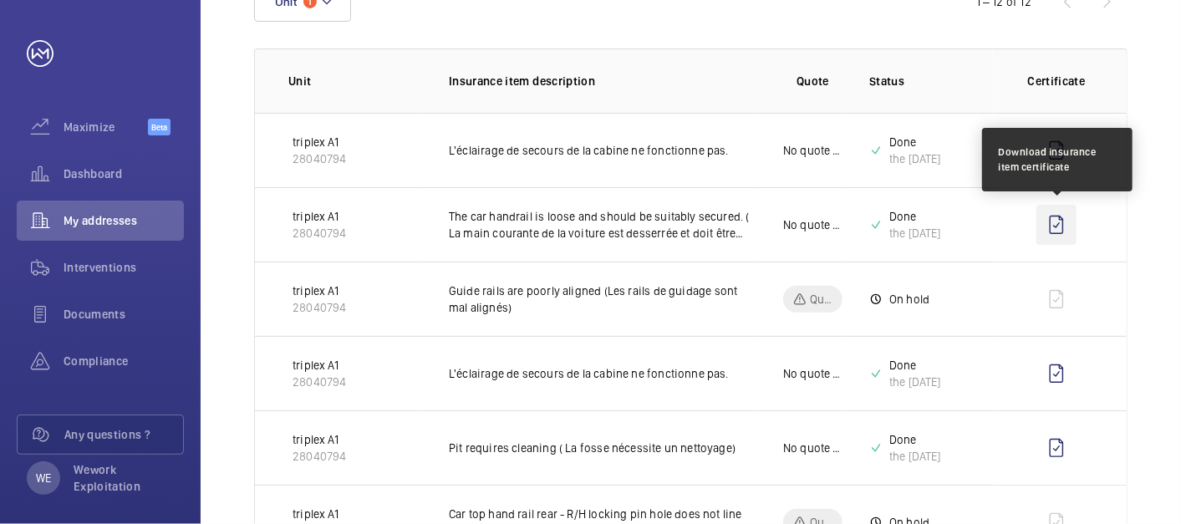
click at [1062, 219] on wm-front-icon-button at bounding box center [1056, 225] width 40 height 40
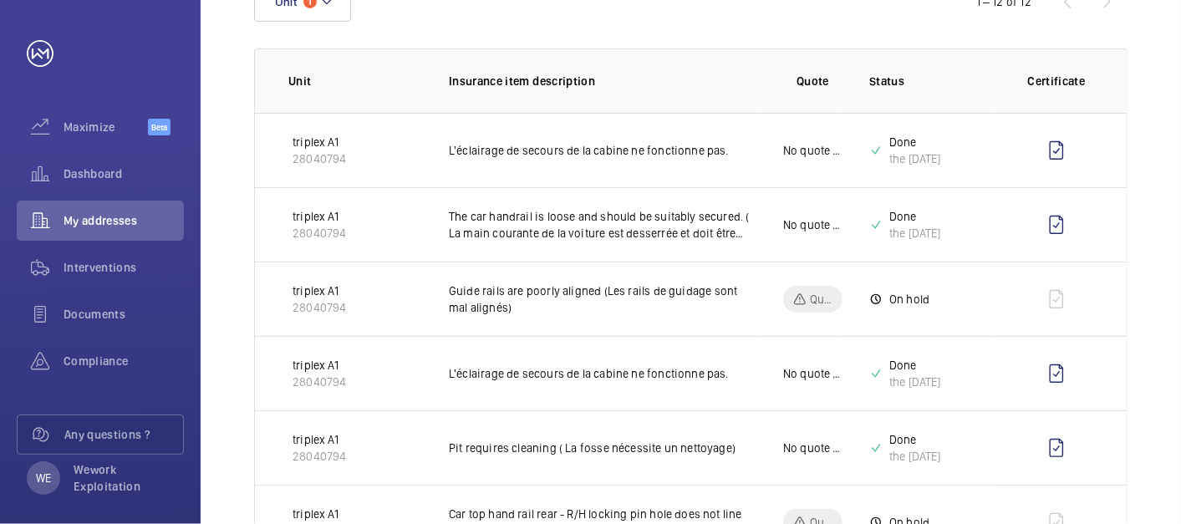
click at [1171, 184] on div "Unit 1 1 – 12 of 12 Unit Insurance item description Quote Status Certificate tr…" at bounding box center [691, 494] width 980 height 1105
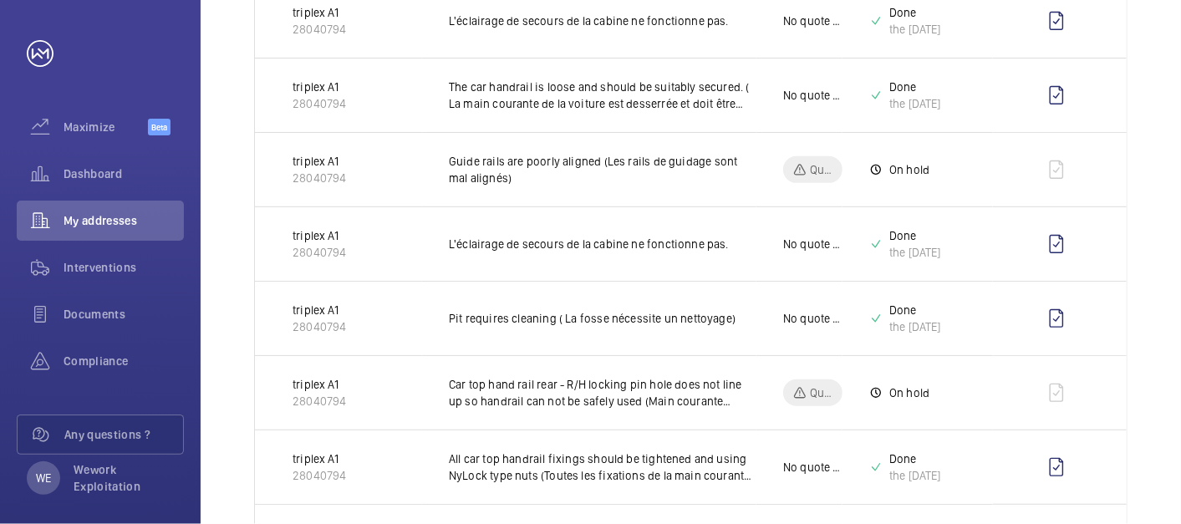
scroll to position [429, 0]
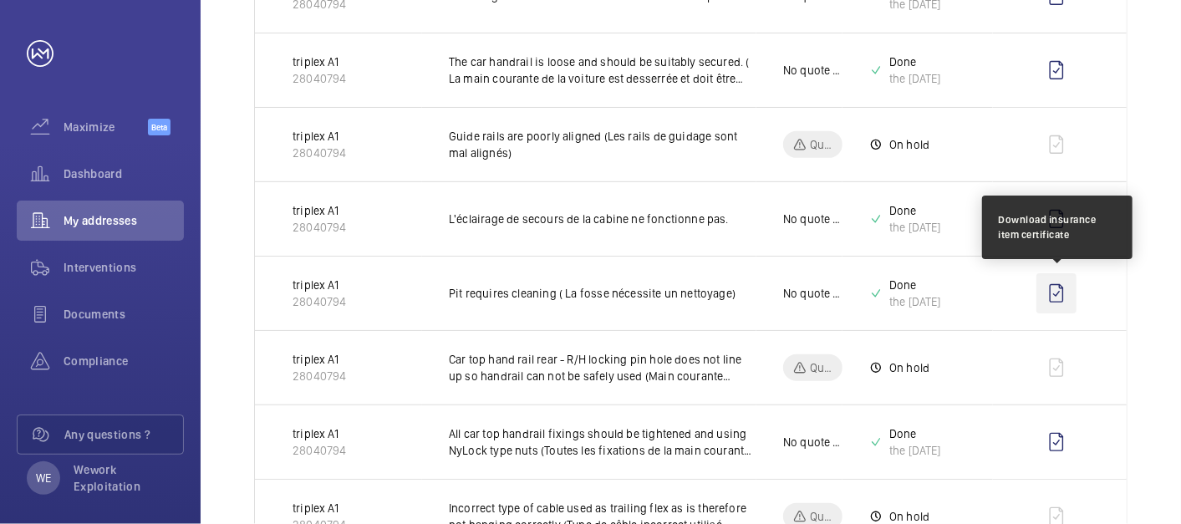
click at [1057, 298] on wm-front-icon-button at bounding box center [1056, 293] width 40 height 40
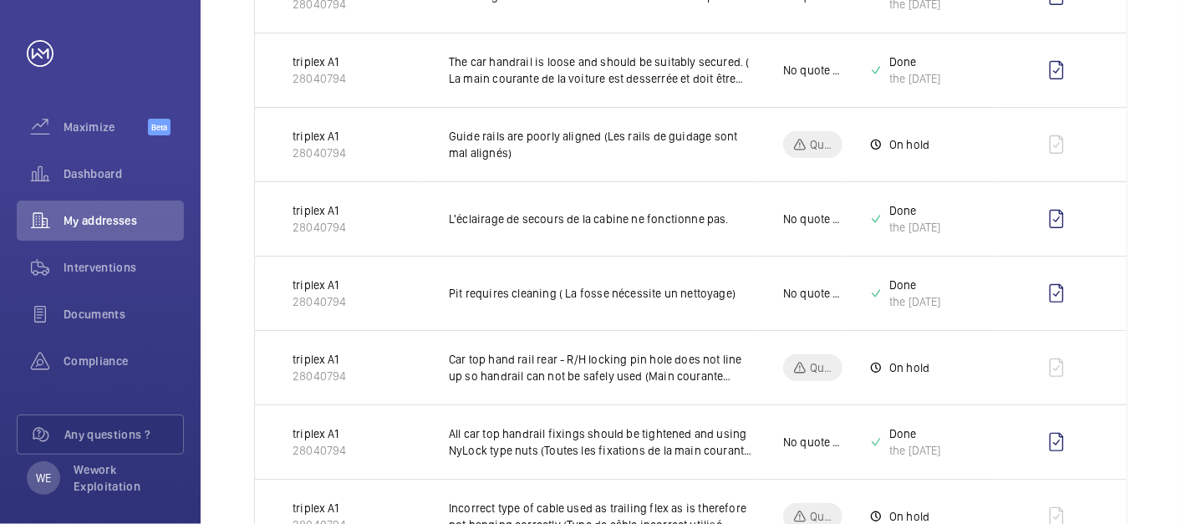
click at [1153, 190] on div "Unit 1 1 – 12 of 12 Unit Insurance item description Quote Status Certificate tr…" at bounding box center [691, 339] width 980 height 1105
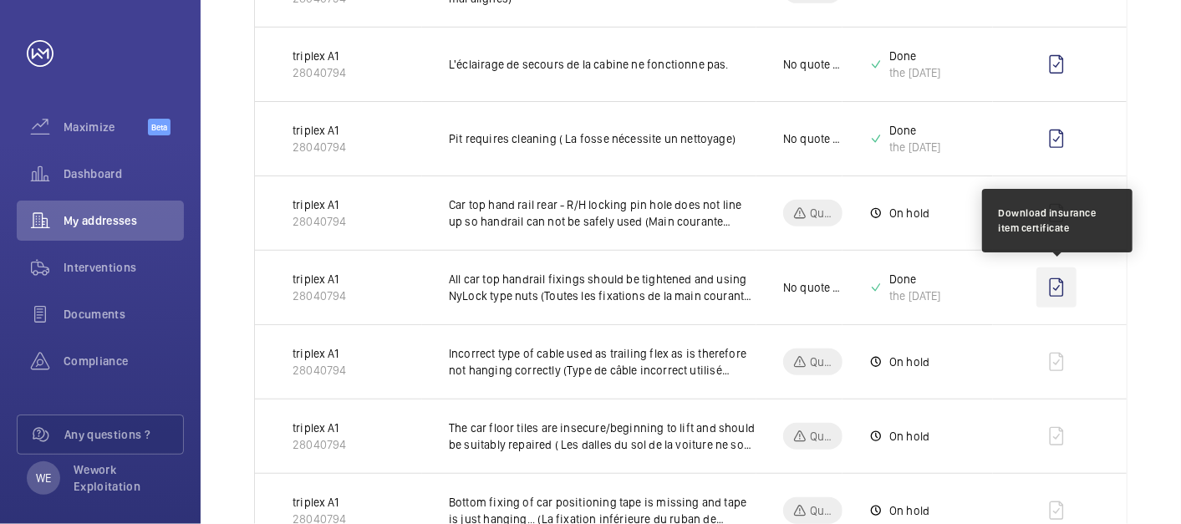
click at [1049, 282] on wm-front-icon-button at bounding box center [1056, 287] width 40 height 40
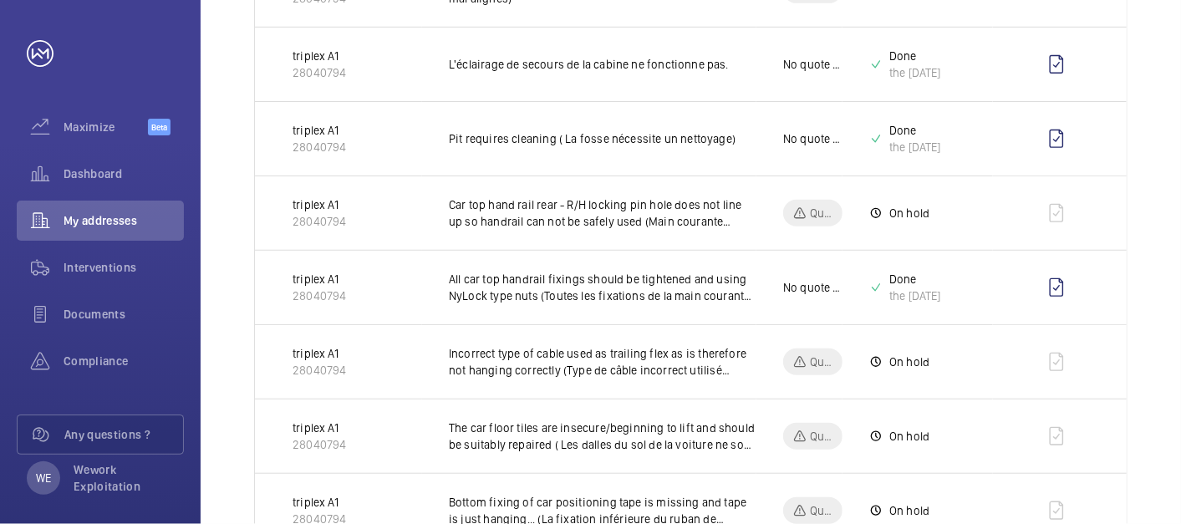
click at [1171, 194] on div "Unit 1 1 – 12 of 12 Unit Insurance item description Quote Status Certificate tr…" at bounding box center [691, 184] width 980 height 1105
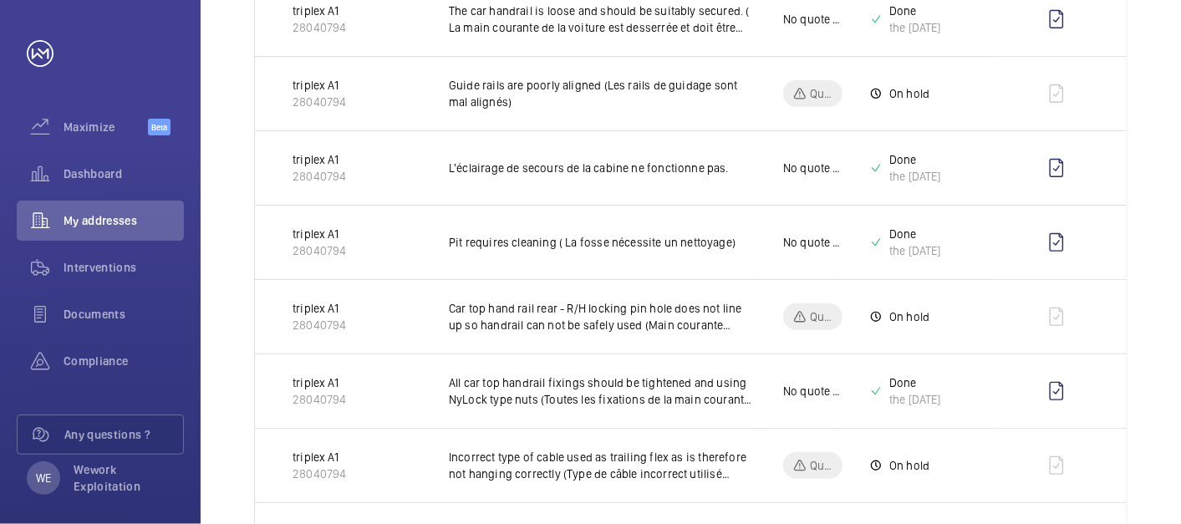
scroll to position [0, 0]
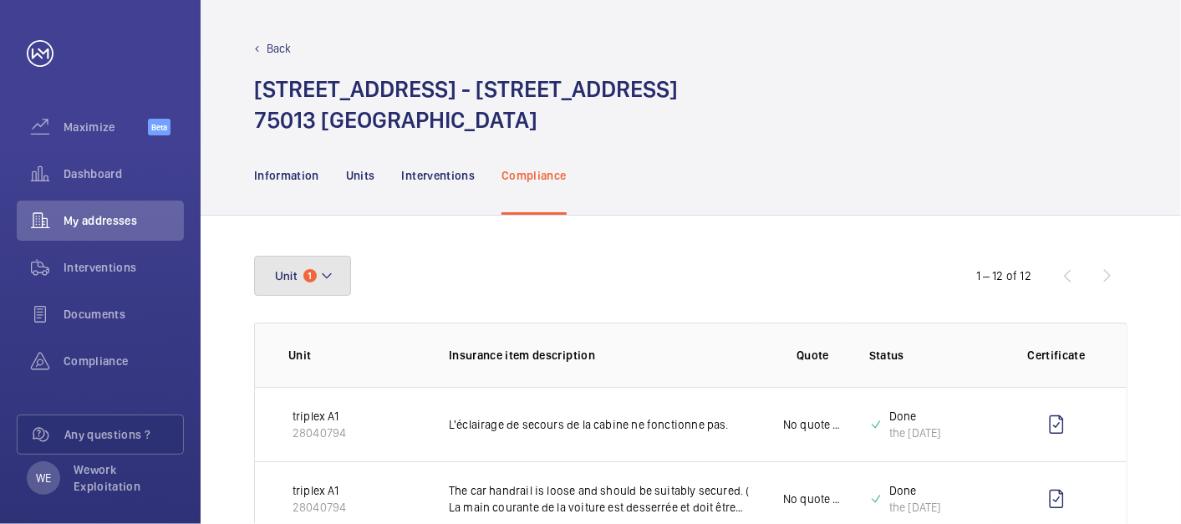
click at [326, 280] on mat-icon at bounding box center [326, 276] width 13 height 20
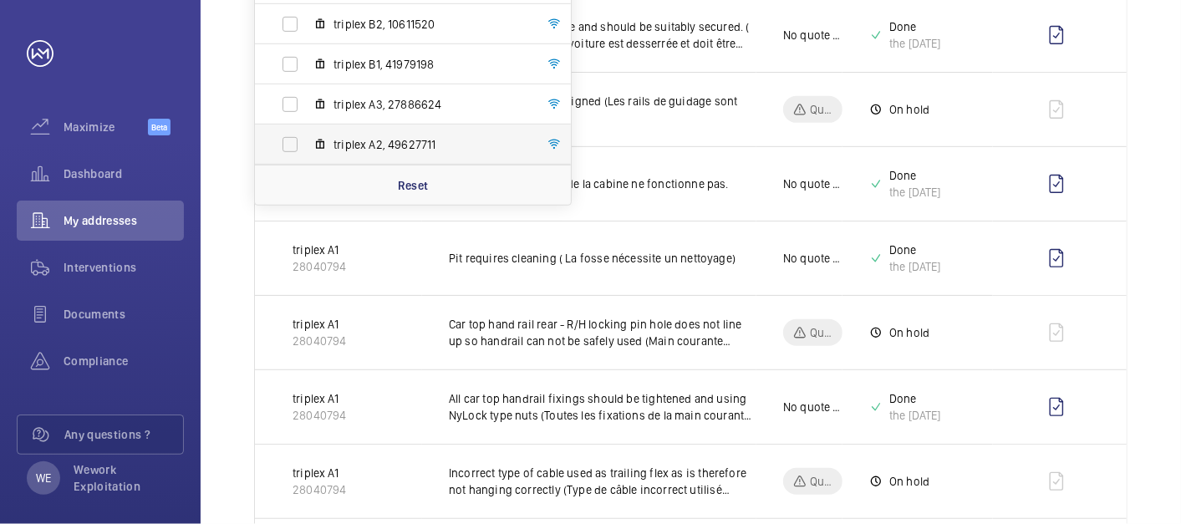
scroll to position [142, 0]
click at [412, 193] on div "Reset" at bounding box center [413, 185] width 316 height 40
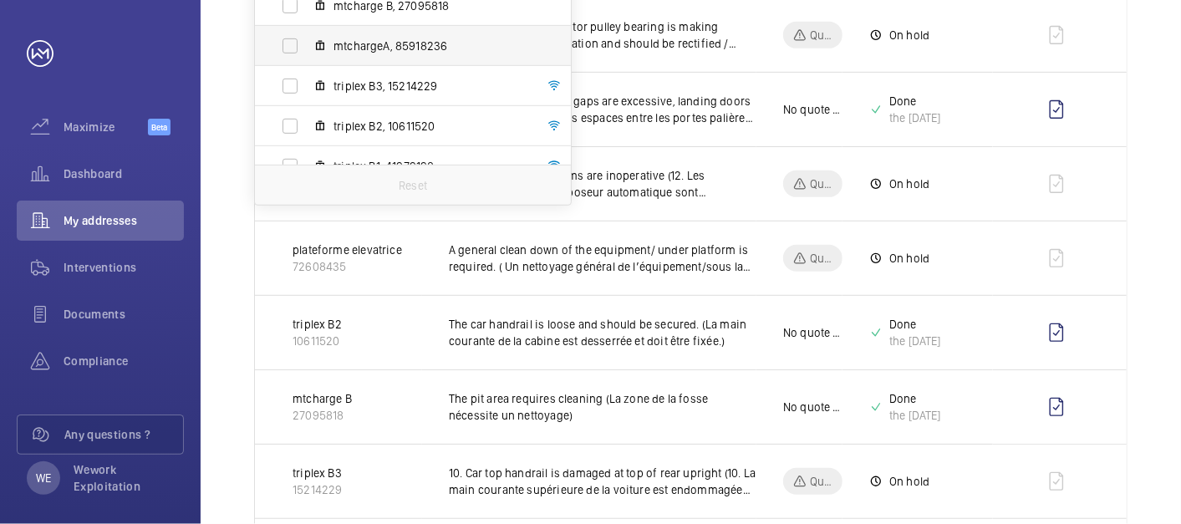
scroll to position [142, 0]
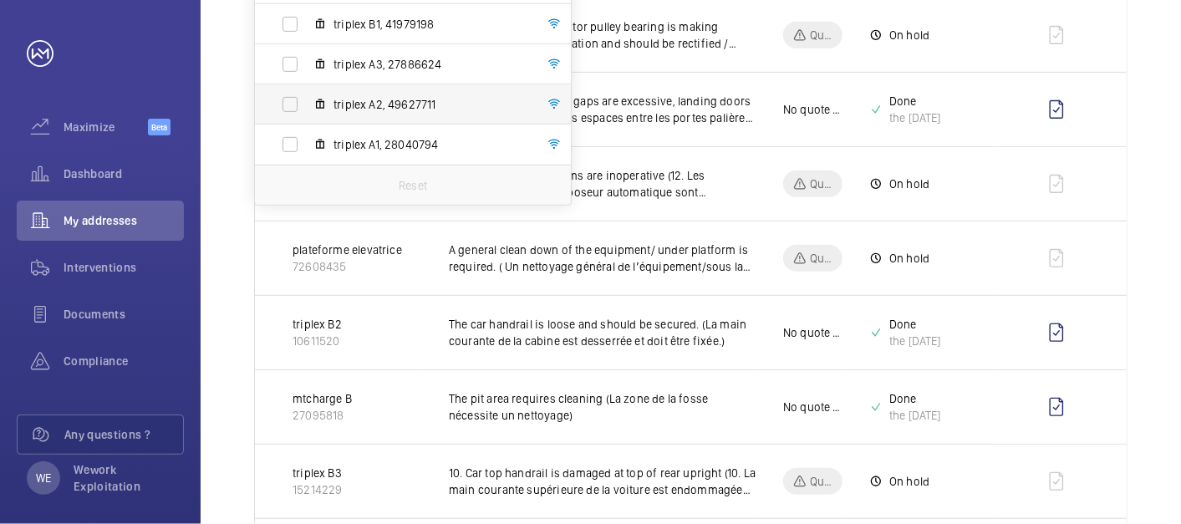
click at [293, 99] on label "triplex A2, 49627711" at bounding box center [399, 104] width 289 height 40
click at [293, 99] on input "triplex A2, 49627711" at bounding box center [289, 104] width 33 height 33
checkbox input "true"
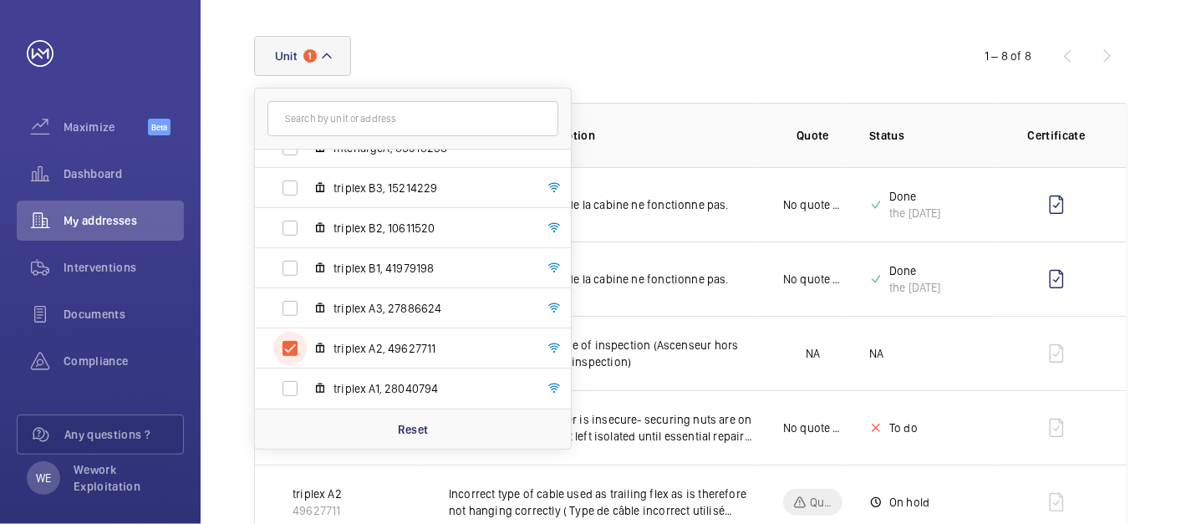
scroll to position [464, 0]
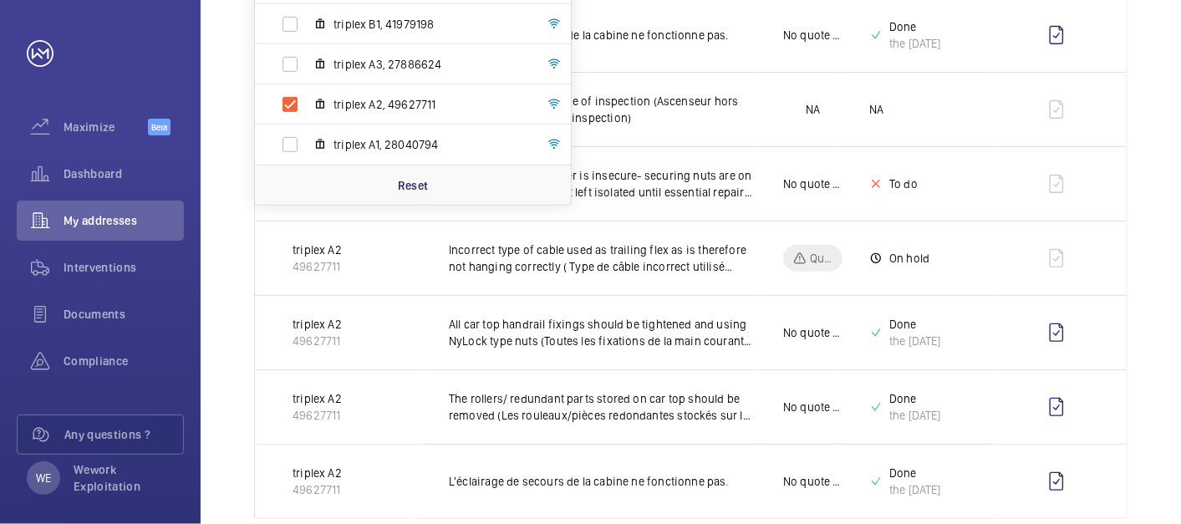
click at [1131, 98] on div "Unit [STREET_ADDRESS] - [STREET_ADDRESS] plateforme elevatrice, 72608435 mtchar…" at bounding box center [691, 155] width 980 height 807
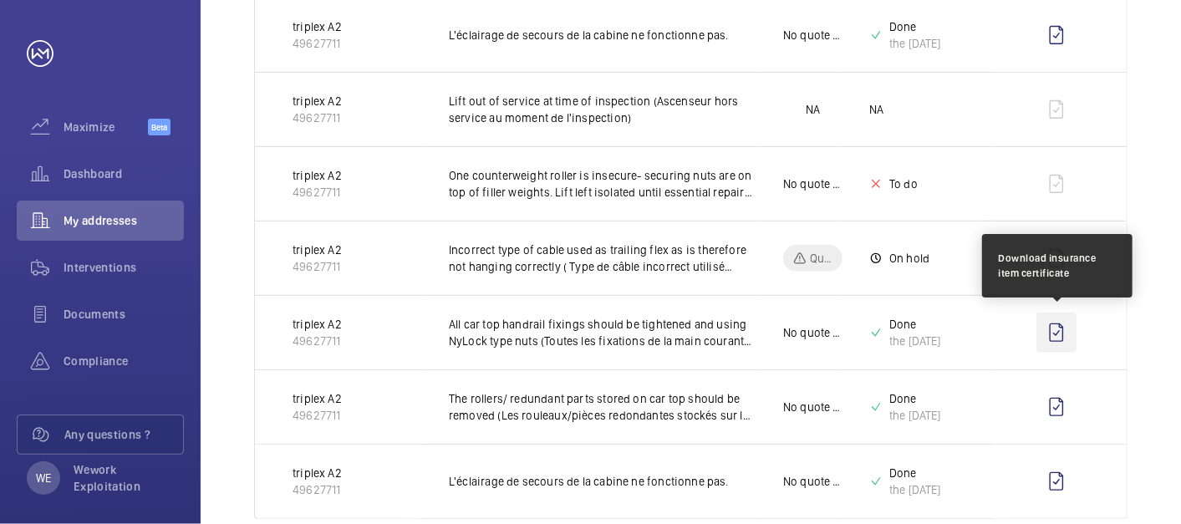
click at [1056, 330] on wm-front-icon-button at bounding box center [1056, 332] width 40 height 40
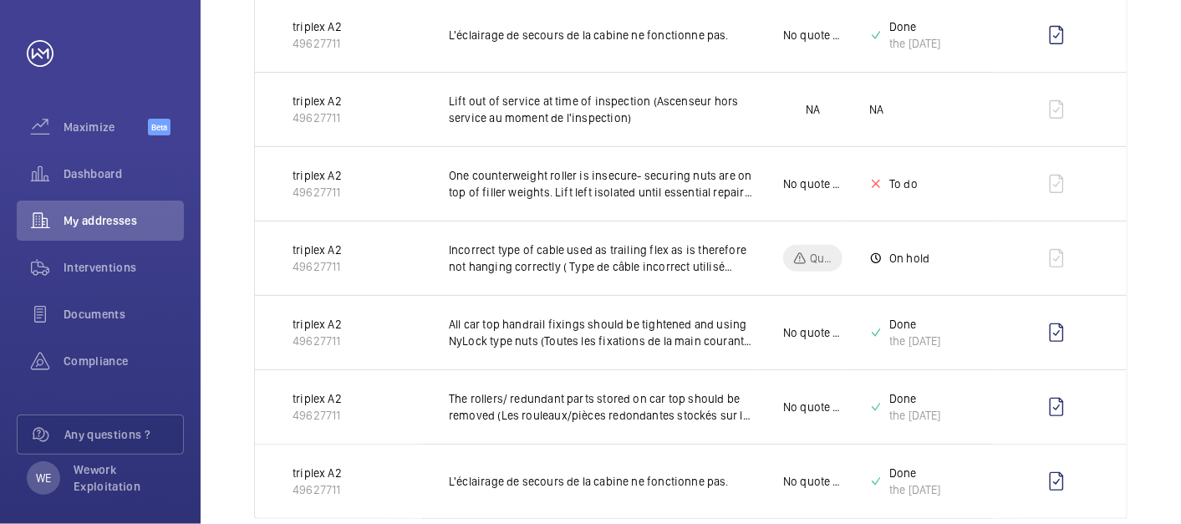
click at [1131, 115] on div "Unit 1 1 – 8 of 8 Unit Insurance item description Quote Status Certificate trip…" at bounding box center [691, 155] width 980 height 807
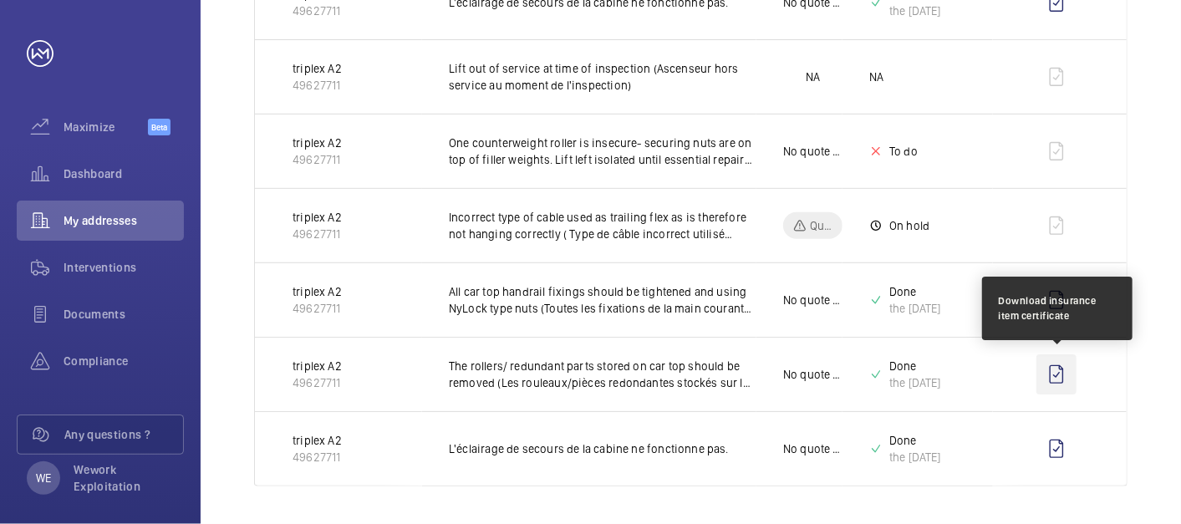
click at [1054, 365] on wm-front-icon-button at bounding box center [1056, 374] width 40 height 40
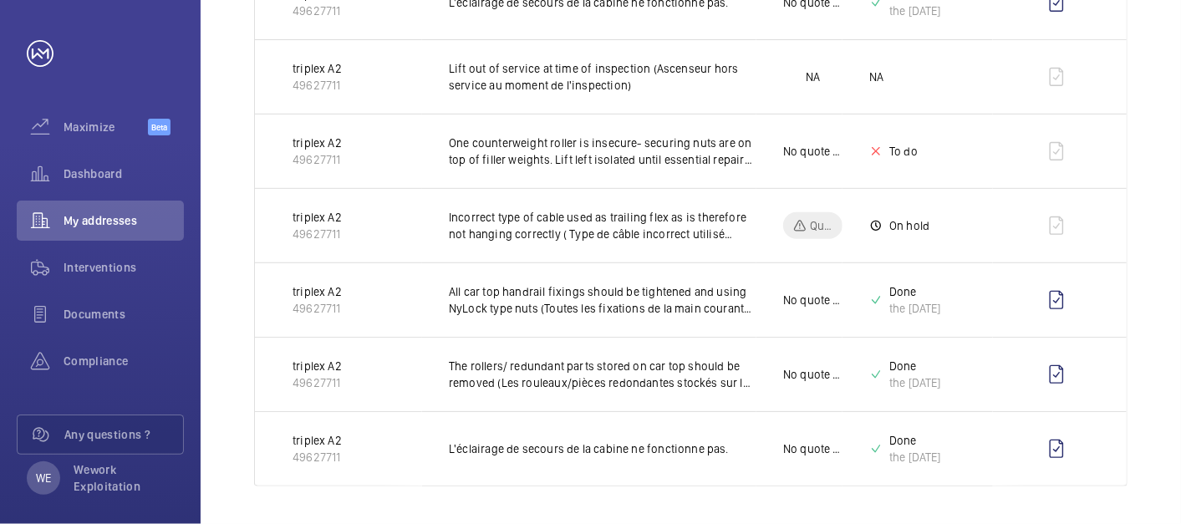
drag, startPoint x: 1171, startPoint y: 272, endPoint x: 1100, endPoint y: 331, distance: 91.9
click at [1171, 272] on div "Unit 1 1 – 8 of 8 Unit Insurance item description Quote Status Certificate trip…" at bounding box center [691, 122] width 980 height 807
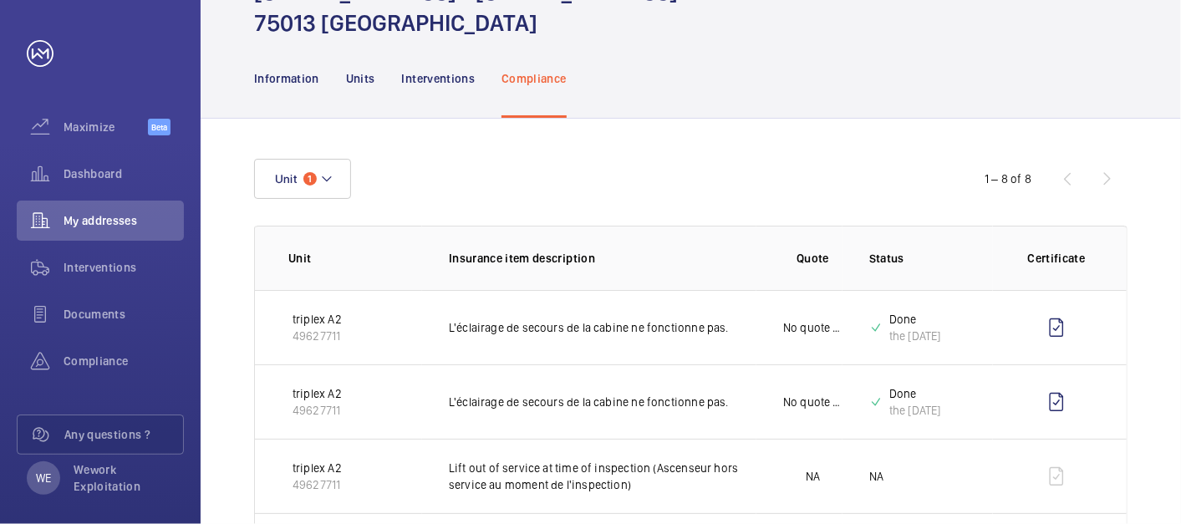
scroll to position [0, 0]
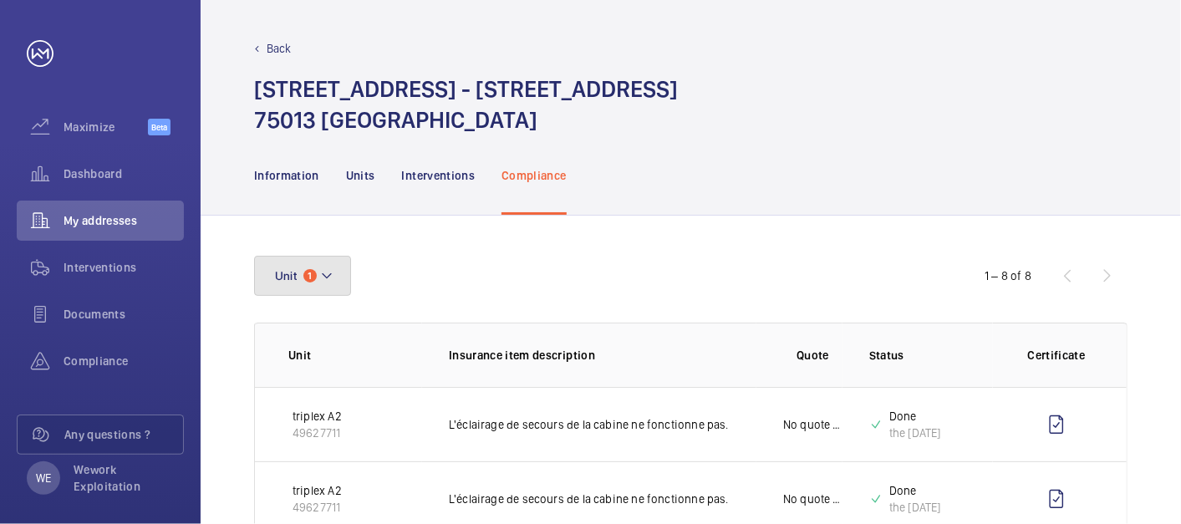
click at [343, 277] on button "Unit 1" at bounding box center [302, 276] width 97 height 40
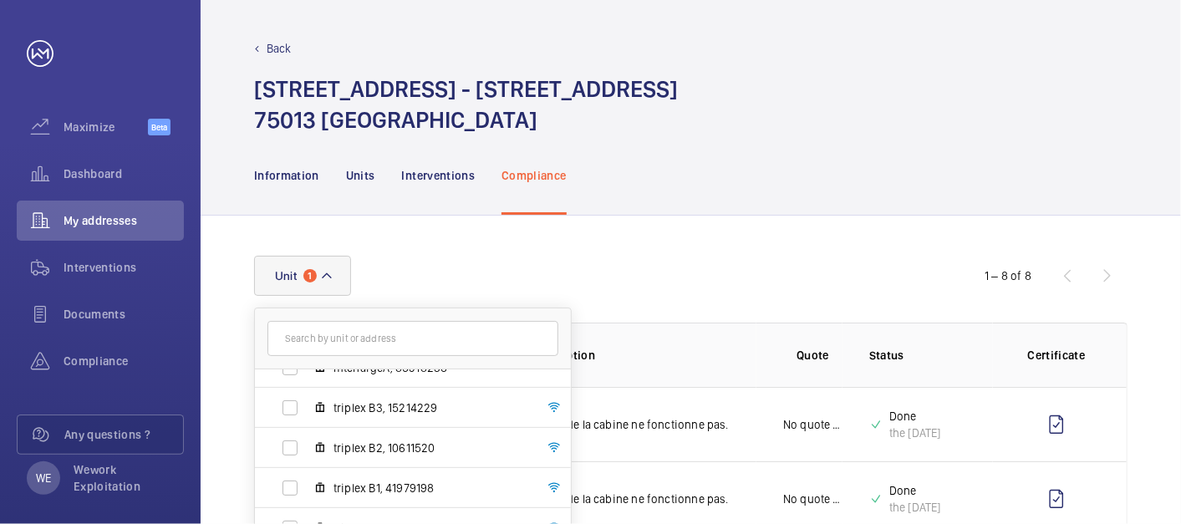
scroll to position [496, 0]
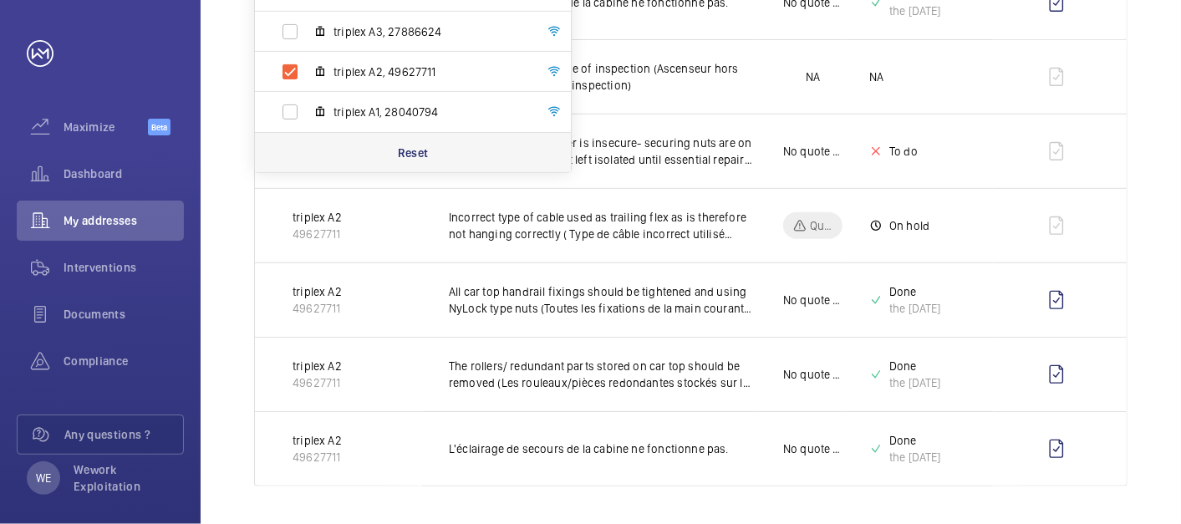
click at [398, 157] on p "Reset" at bounding box center [413, 153] width 31 height 17
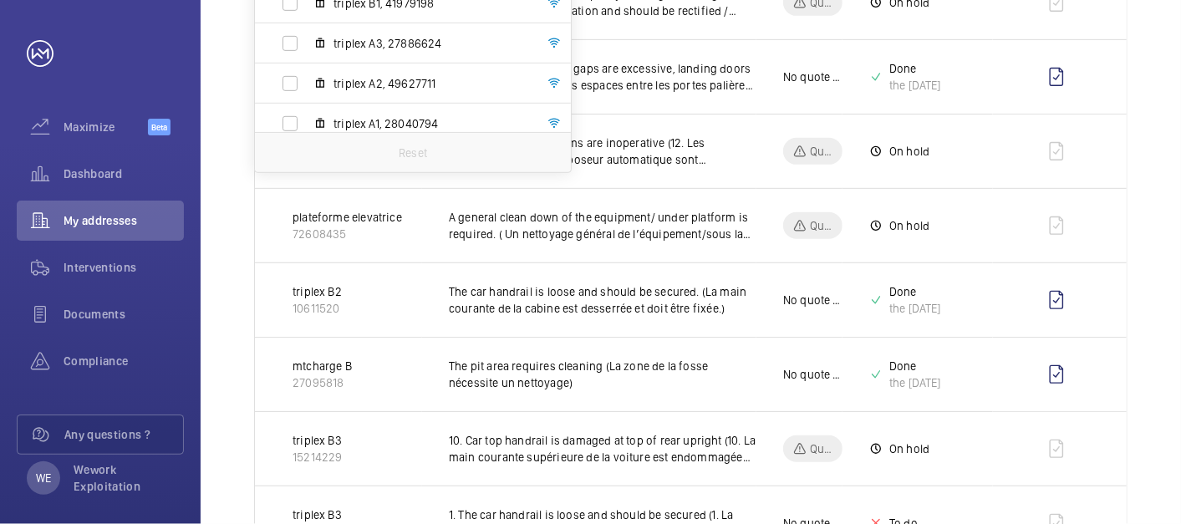
scroll to position [142, 0]
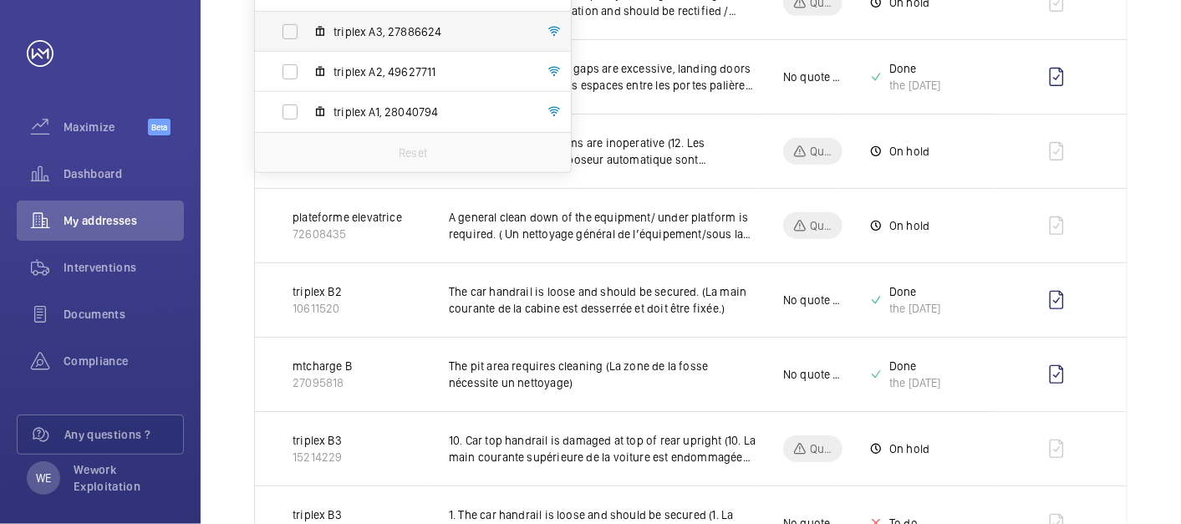
click at [287, 26] on label "triplex A3, 27886624" at bounding box center [399, 32] width 289 height 40
click at [287, 26] on input "triplex A3, 27886624" at bounding box center [289, 31] width 33 height 33
checkbox input "true"
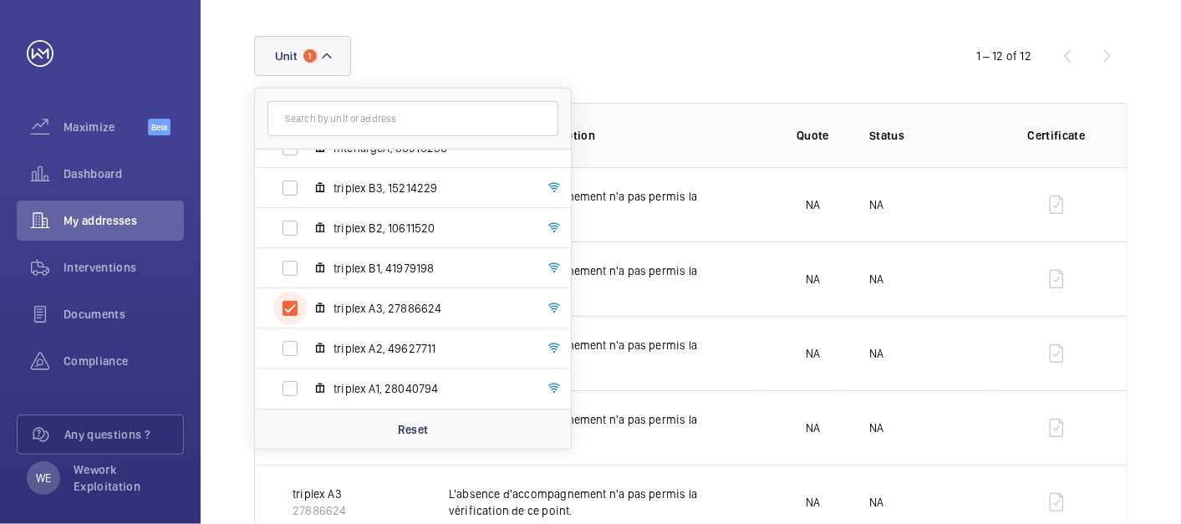
scroll to position [496, 0]
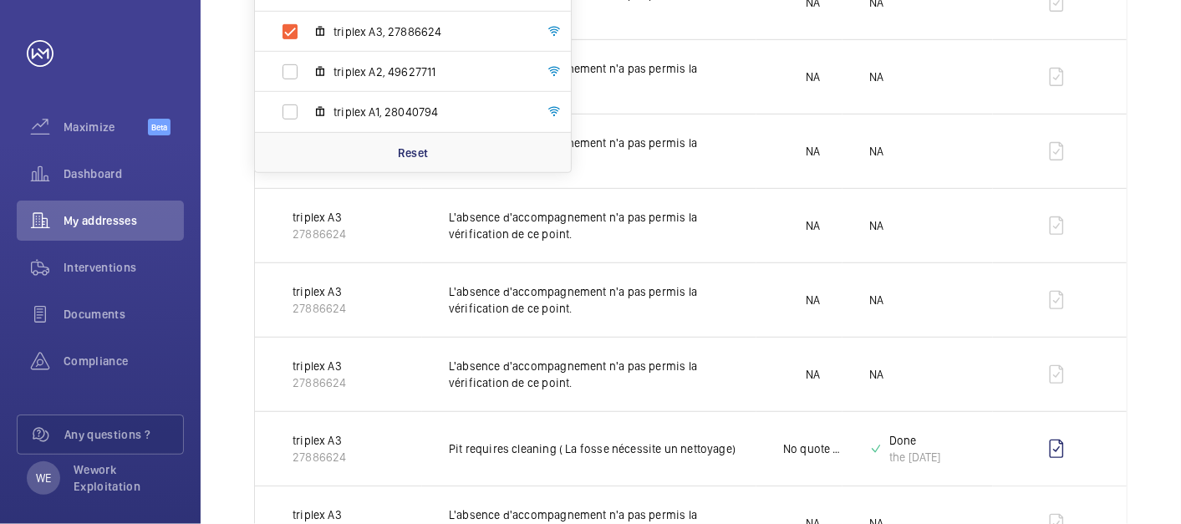
click at [1161, 135] on div "Unit [STREET_ADDRESS] - [STREET_ADDRESS] plateforme elevatrice, 72608435 mtchar…" at bounding box center [691, 271] width 980 height 1105
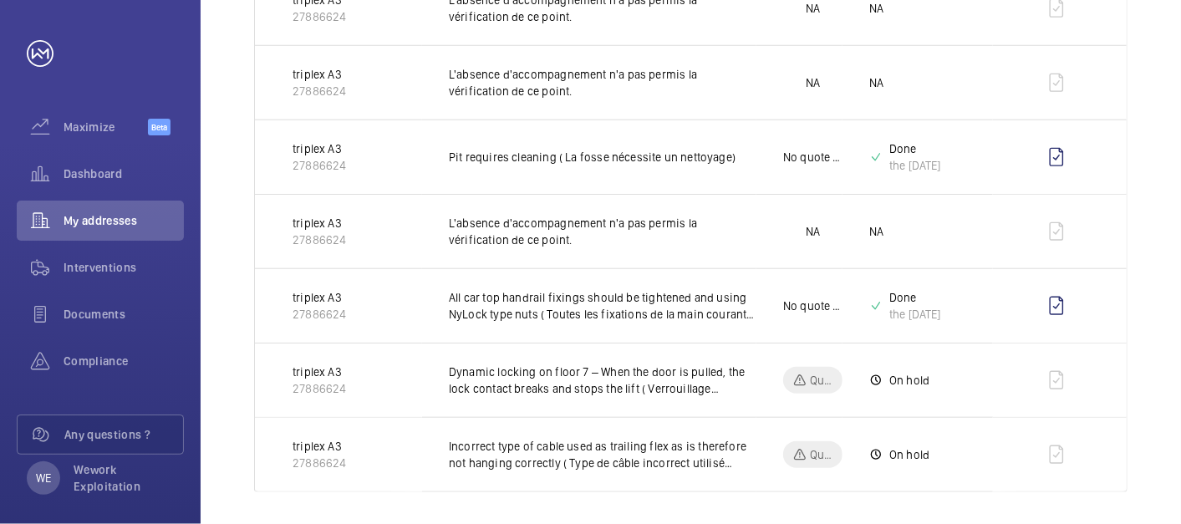
scroll to position [792, 0]
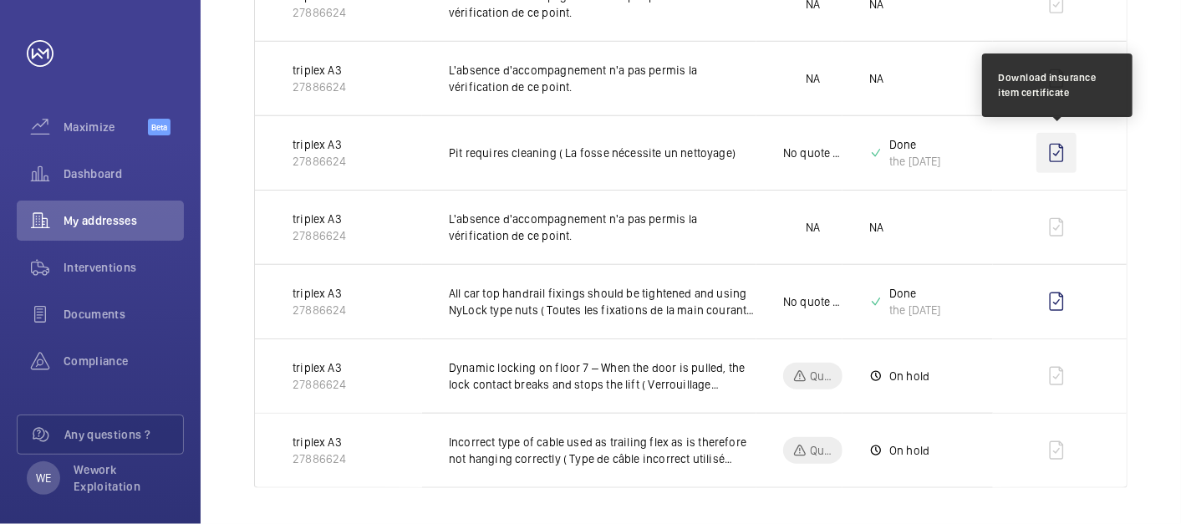
click at [1057, 150] on wm-front-icon-button at bounding box center [1056, 153] width 40 height 40
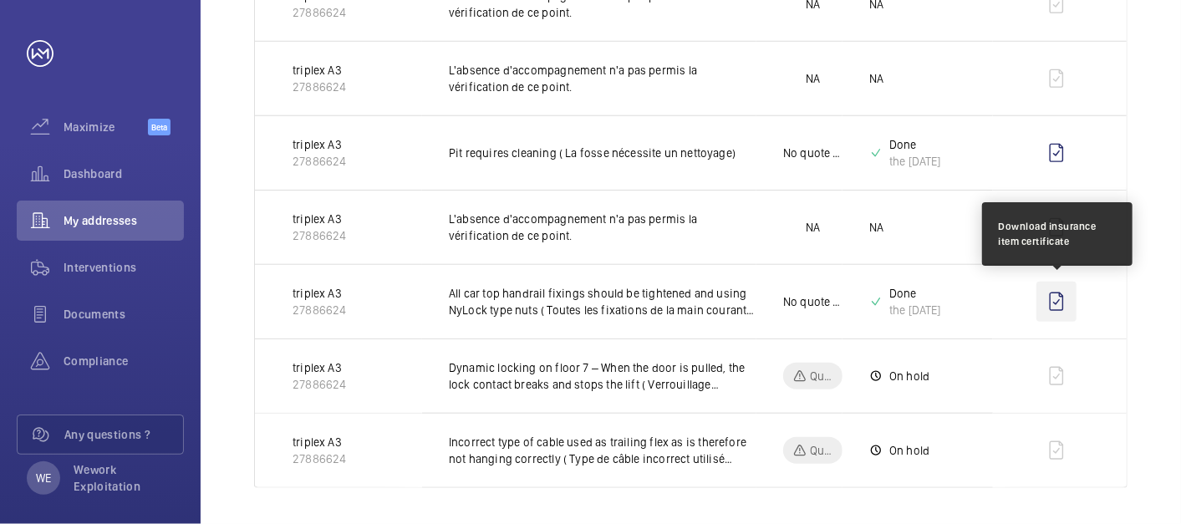
click at [1061, 300] on wm-front-icon-button at bounding box center [1056, 302] width 40 height 40
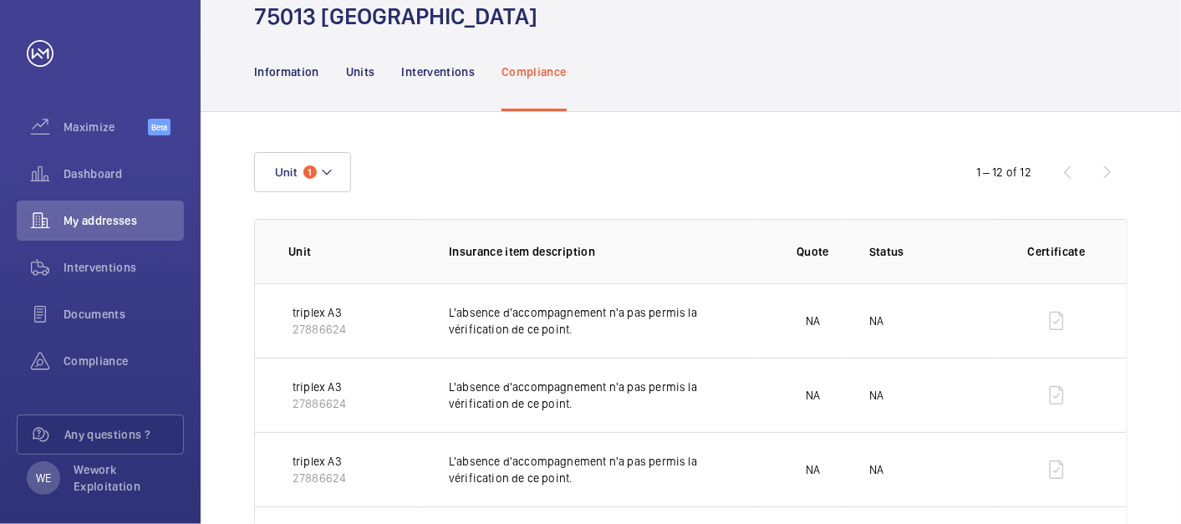
scroll to position [0, 0]
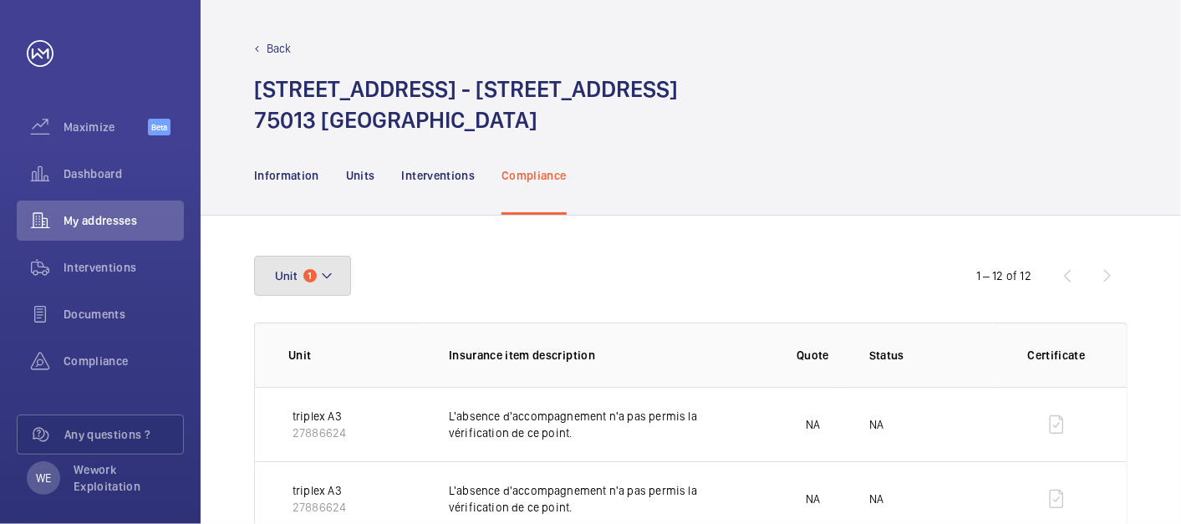
click at [340, 262] on button "Unit 1" at bounding box center [302, 276] width 97 height 40
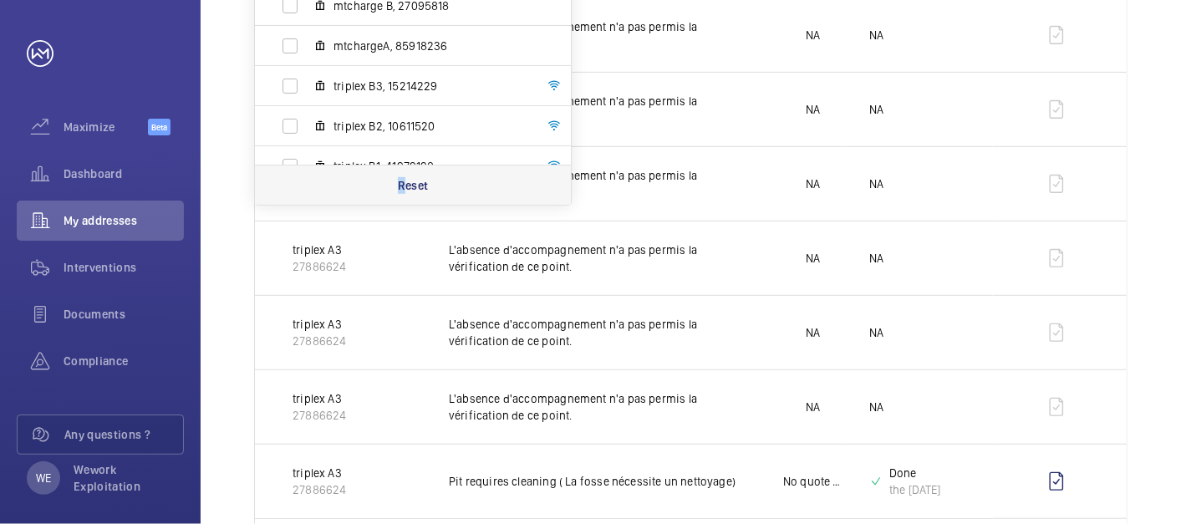
click at [404, 169] on div "Reset" at bounding box center [413, 185] width 316 height 40
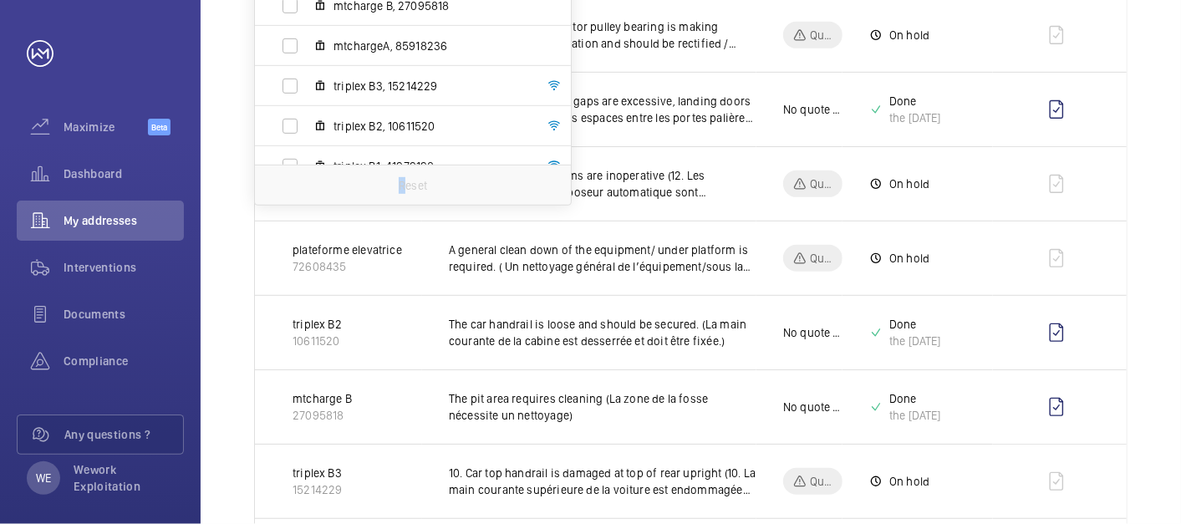
scroll to position [142, 0]
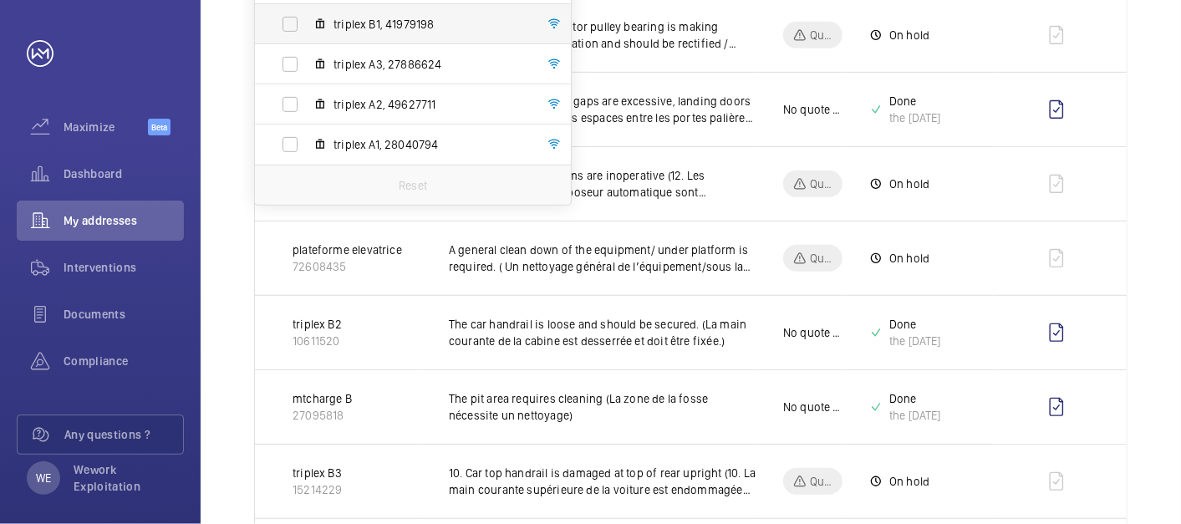
click at [292, 22] on label "triplex B1, 41979198" at bounding box center [399, 24] width 289 height 40
click at [292, 22] on input "triplex B1, 41979198" at bounding box center [289, 24] width 33 height 33
checkbox input "true"
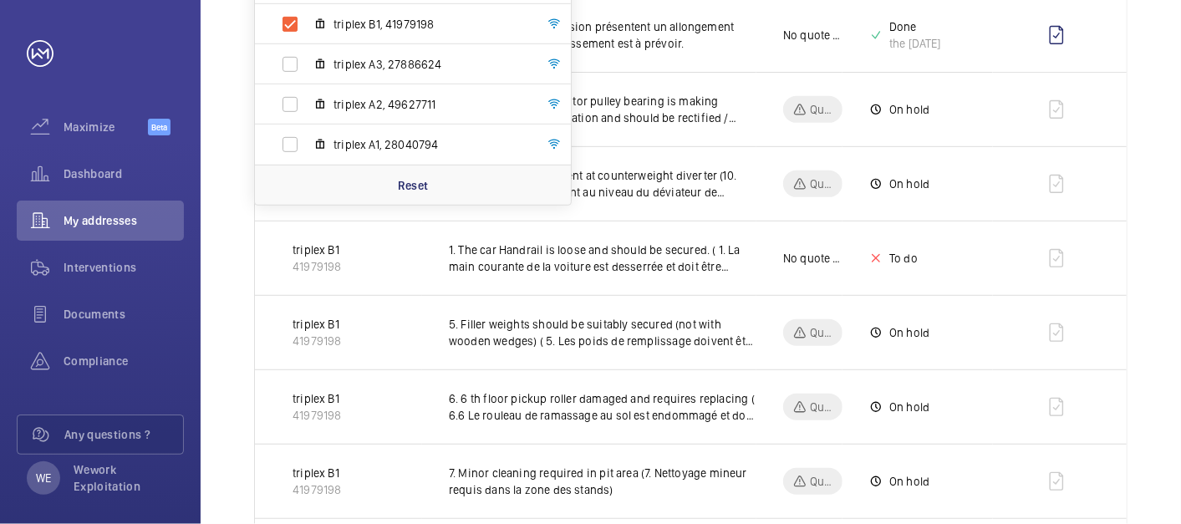
click at [1150, 197] on div "Unit [STREET_ADDRESS] - [STREET_ADDRESS] plateforme elevatrice, 72608435 mtchar…" at bounding box center [691, 416] width 980 height 1328
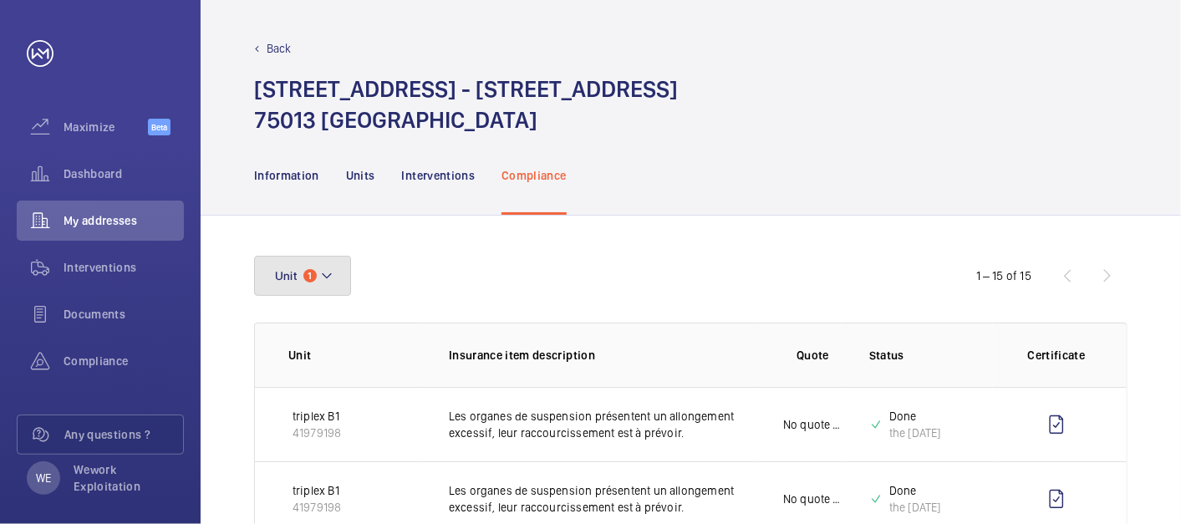
drag, startPoint x: 327, startPoint y: 274, endPoint x: 347, endPoint y: 274, distance: 20.1
click at [327, 272] on mat-icon at bounding box center [326, 276] width 13 height 20
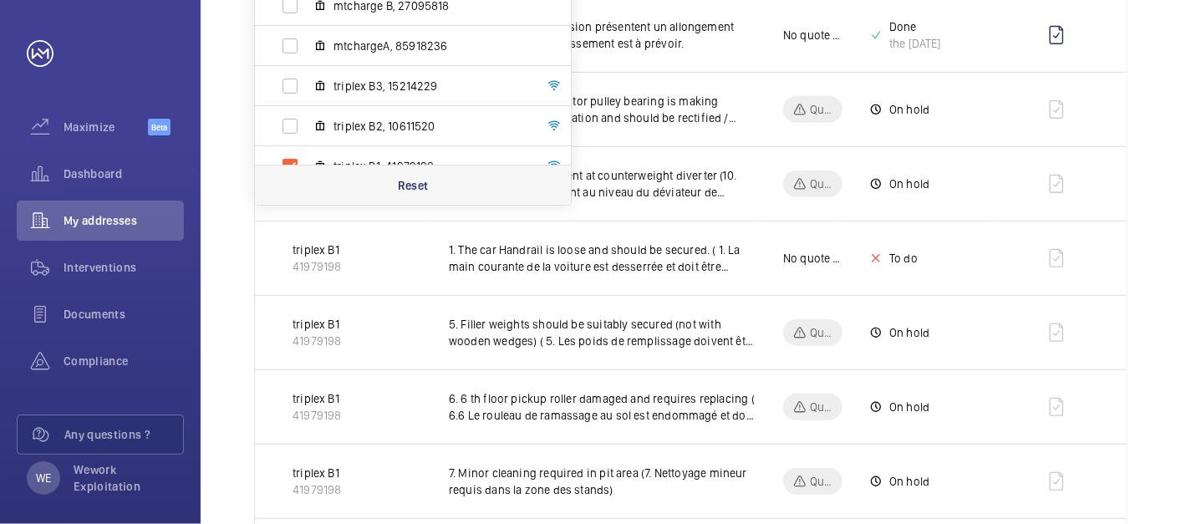
click at [444, 193] on div "Reset" at bounding box center [413, 185] width 316 height 40
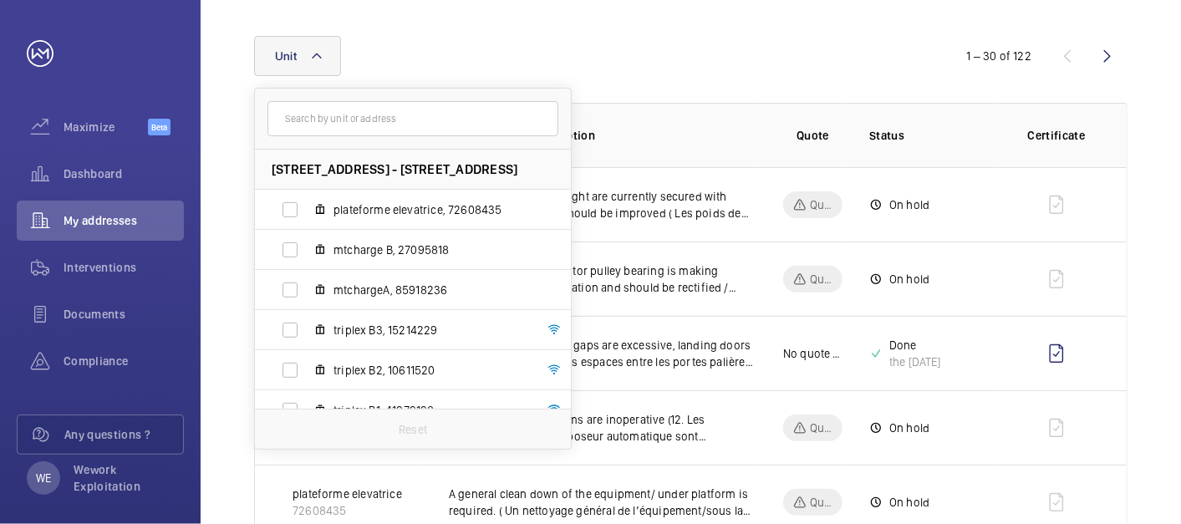
scroll to position [464, 0]
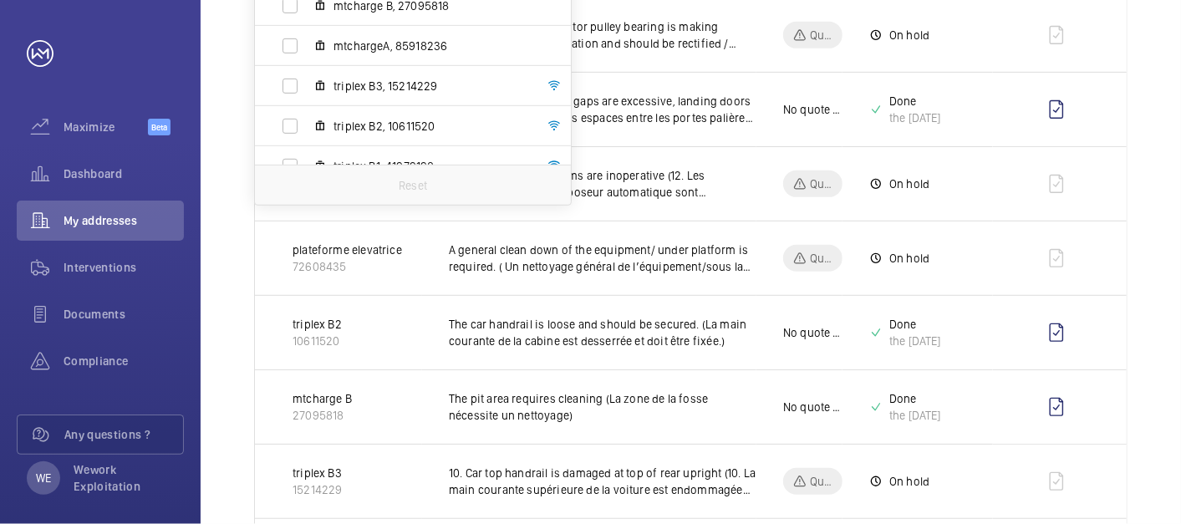
click at [1126, 156] on td at bounding box center [1060, 183] width 134 height 74
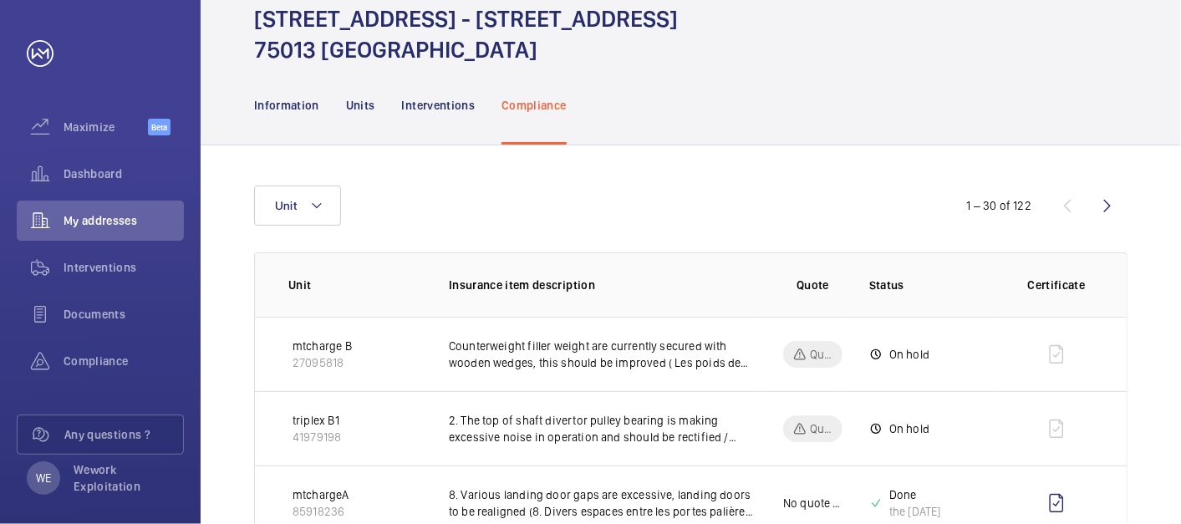
scroll to position [0, 0]
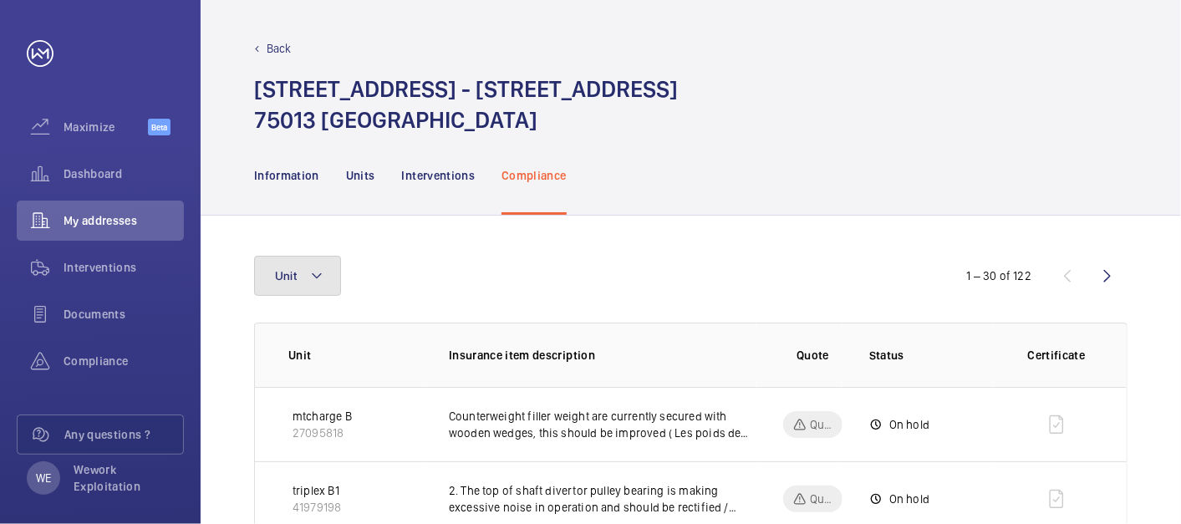
drag, startPoint x: 324, startPoint y: 272, endPoint x: 336, endPoint y: 262, distance: 14.9
click at [324, 272] on button "Unit" at bounding box center [297, 276] width 87 height 40
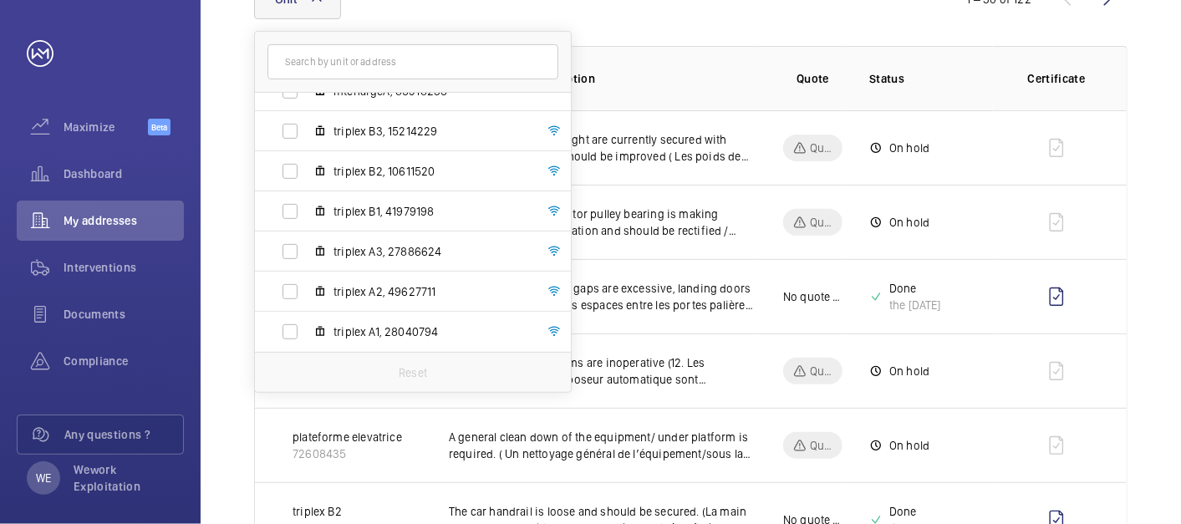
scroll to position [309, 0]
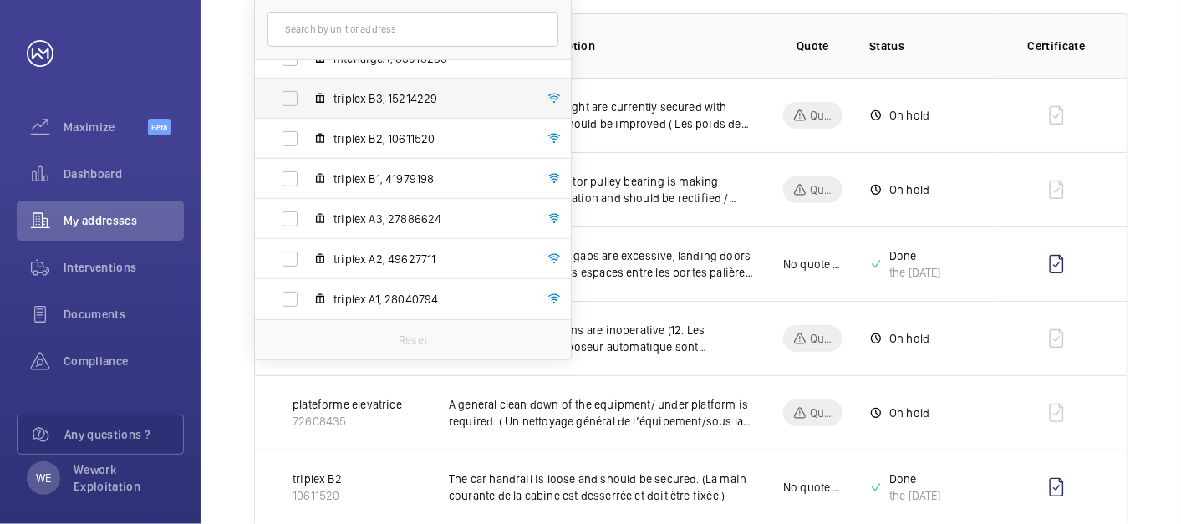
click at [399, 94] on span "triplex B3, 15214229" at bounding box center [430, 98] width 194 height 17
click at [307, 94] on input "triplex B3, 15214229" at bounding box center [289, 98] width 33 height 33
checkbox input "true"
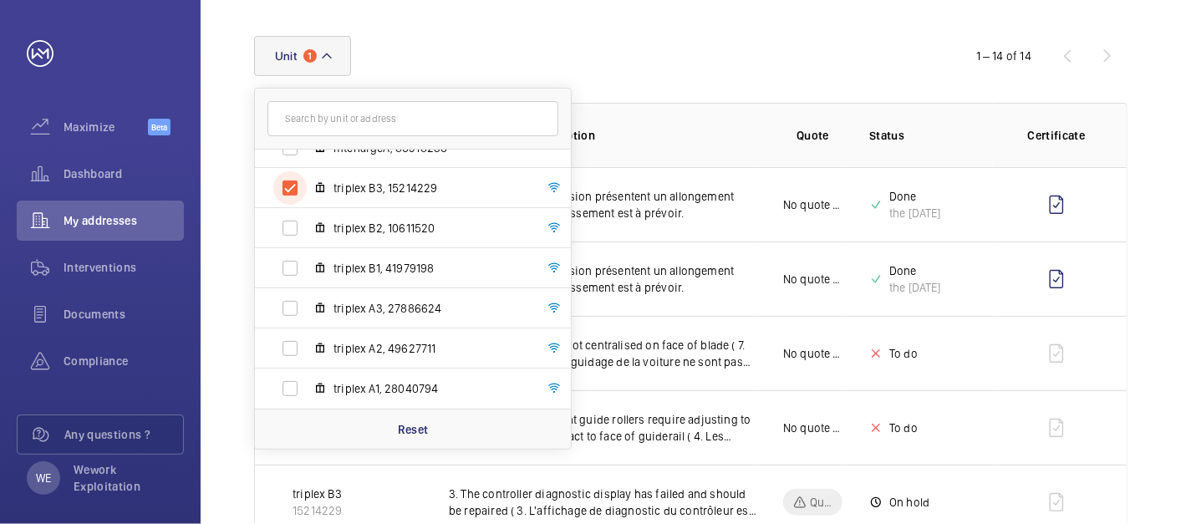
scroll to position [309, 0]
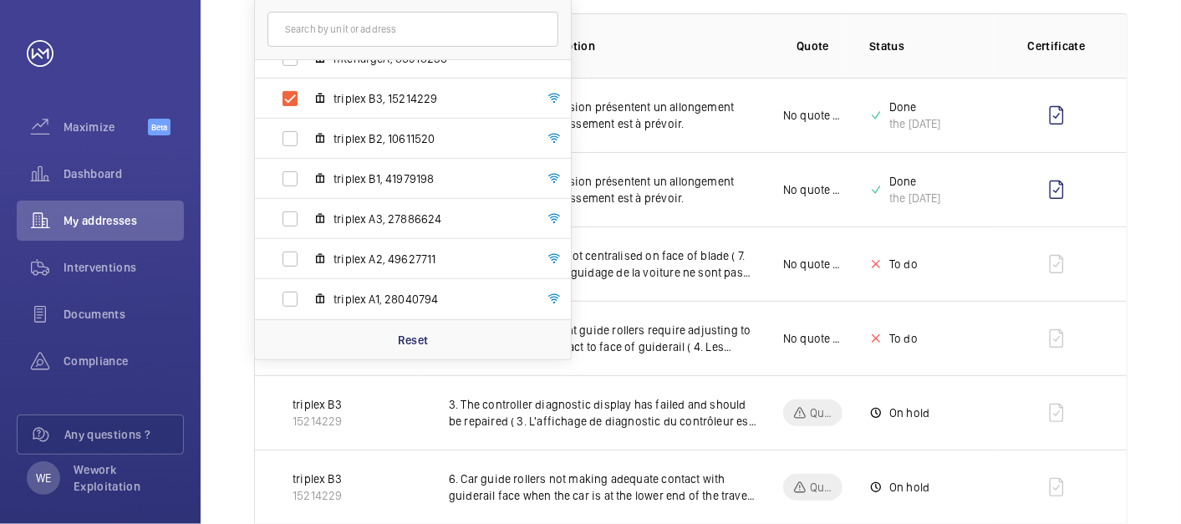
click at [1163, 198] on div "Unit [STREET_ADDRESS] - [STREET_ADDRESS] plateforme elevatrice, 72608435 mtchar…" at bounding box center [691, 532] width 980 height 1253
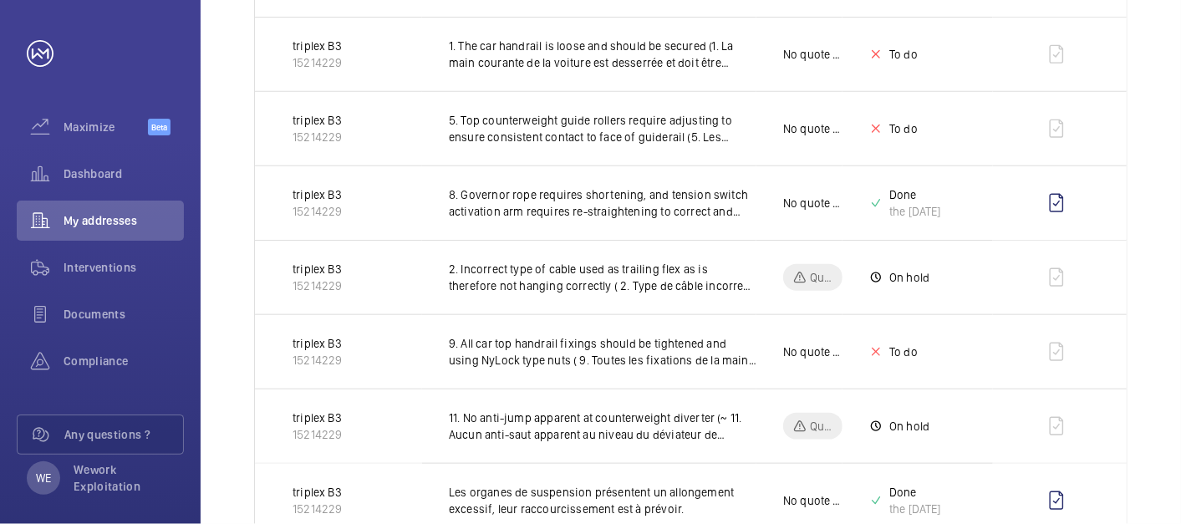
scroll to position [928, 0]
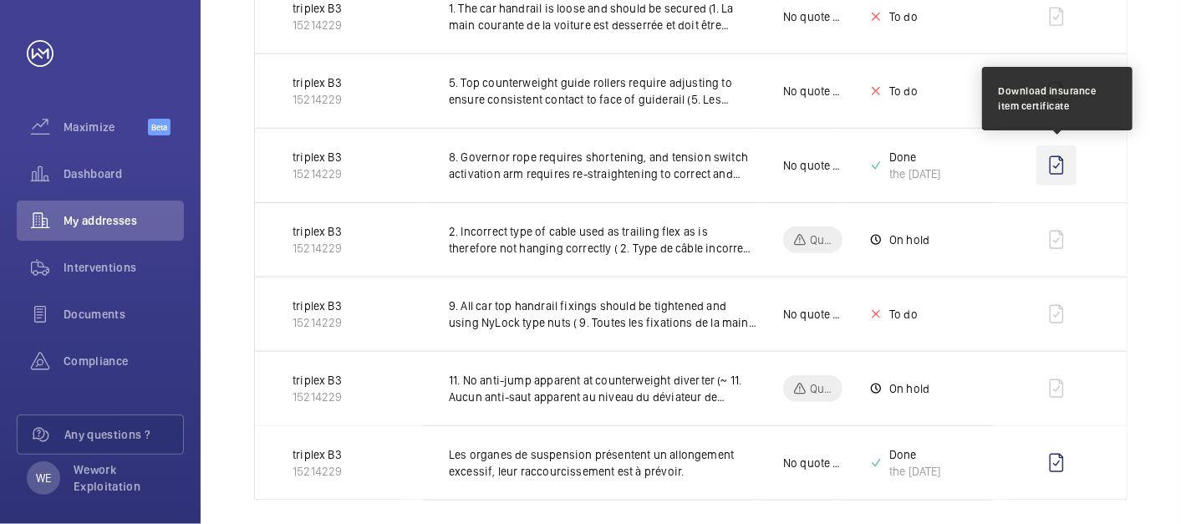
click at [1060, 161] on wm-front-icon-button at bounding box center [1056, 165] width 40 height 40
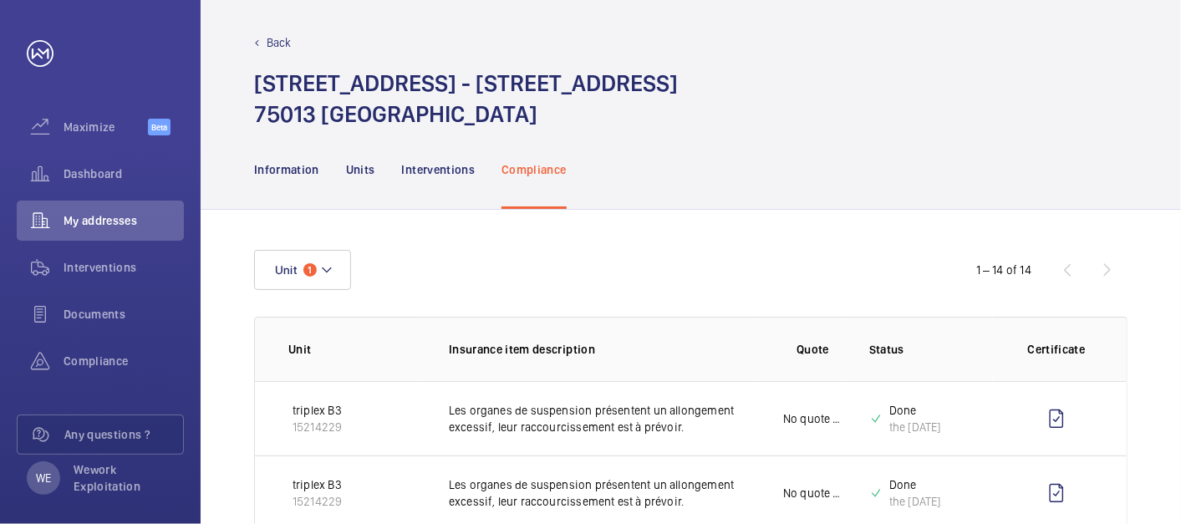
scroll to position [0, 0]
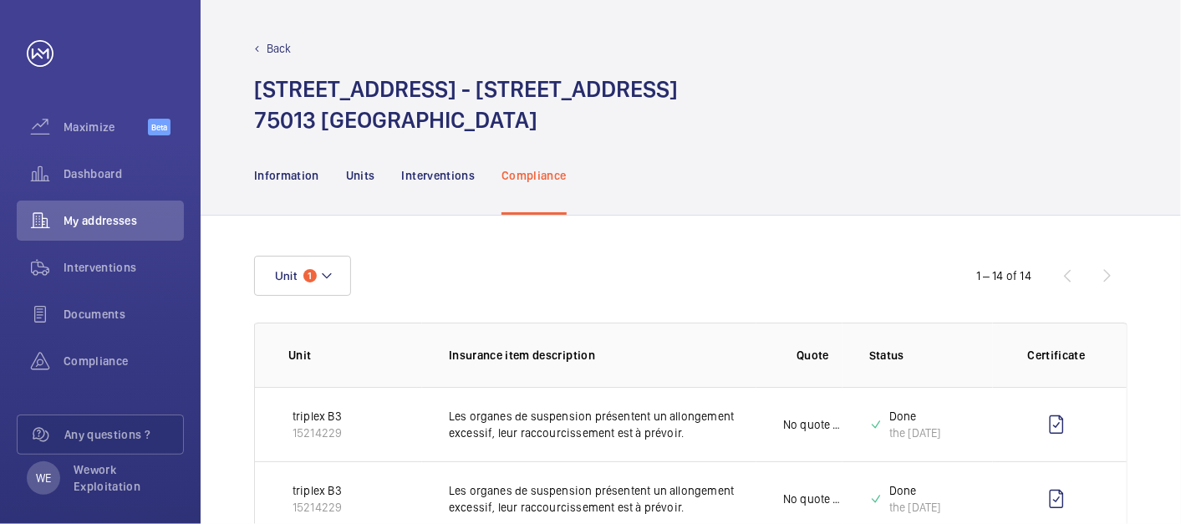
click at [1143, 143] on div "Information Units Interventions Compliance" at bounding box center [691, 175] width 980 height 80
